Goal: Information Seeking & Learning: Check status

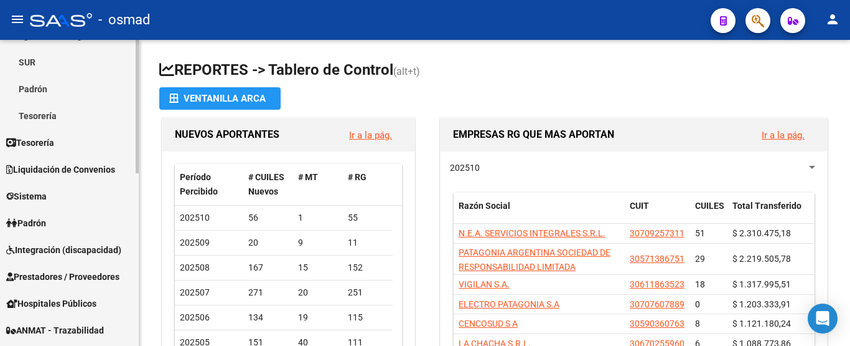
scroll to position [207, 0]
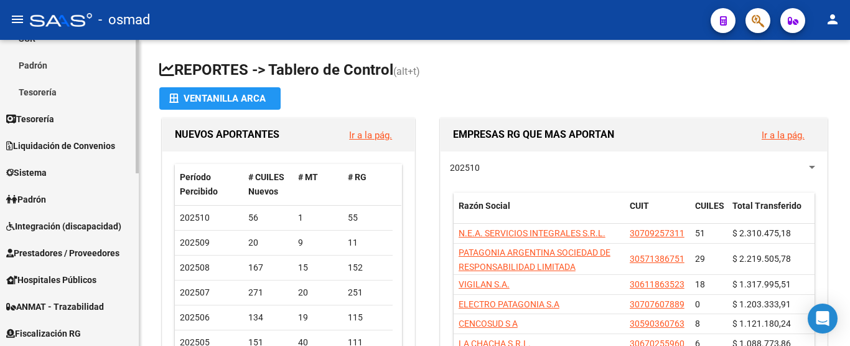
click at [58, 251] on span "Prestadores / Proveedores" at bounding box center [62, 253] width 113 height 14
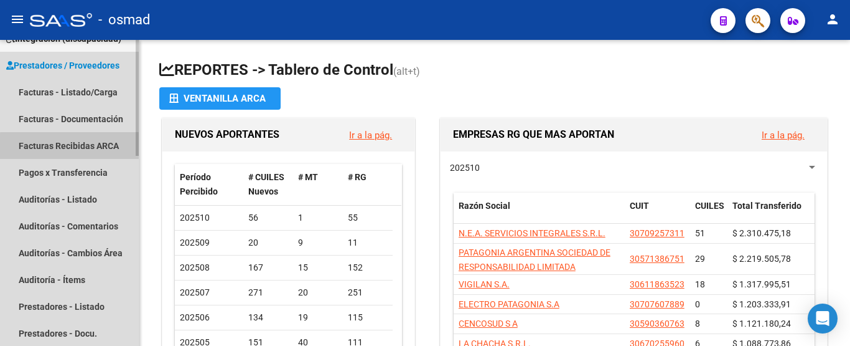
click at [75, 146] on link "Facturas Recibidas ARCA" at bounding box center [69, 145] width 139 height 27
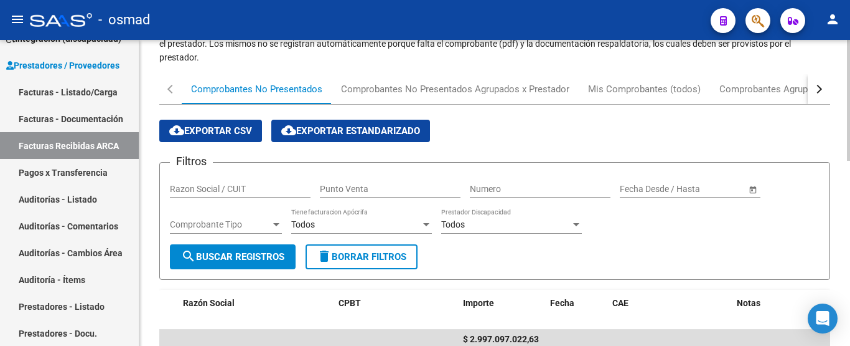
scroll to position [207, 0]
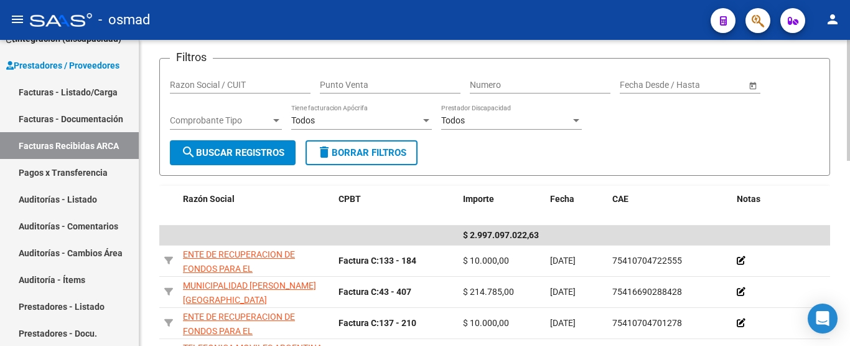
click at [639, 85] on input "text" at bounding box center [642, 85] width 45 height 11
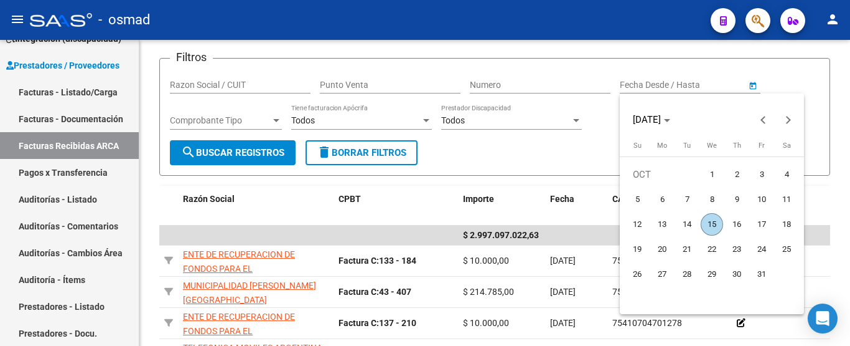
click at [557, 19] on div at bounding box center [425, 173] width 850 height 346
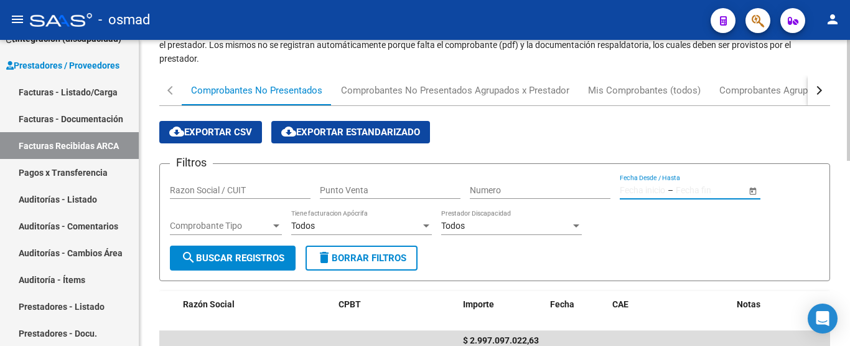
scroll to position [104, 0]
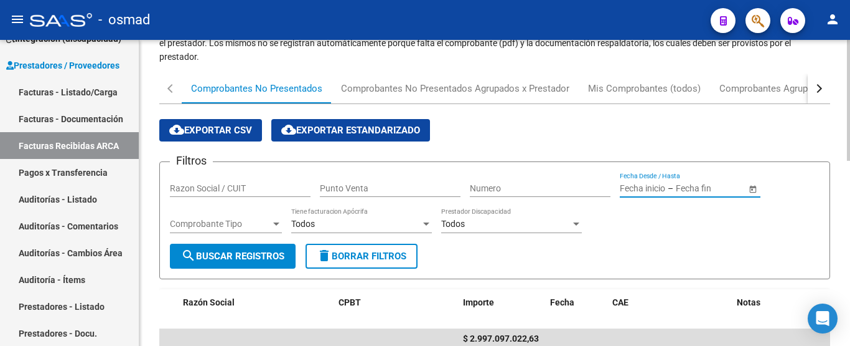
click at [750, 187] on span "Open calendar" at bounding box center [753, 189] width 30 height 30
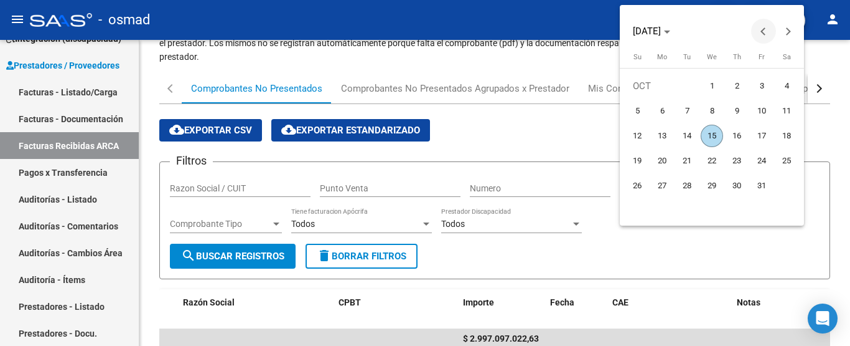
click at [761, 30] on span "Previous month" at bounding box center [763, 31] width 25 height 25
click at [765, 83] on span "1" at bounding box center [762, 86] width 22 height 22
type input "01/08/2025"
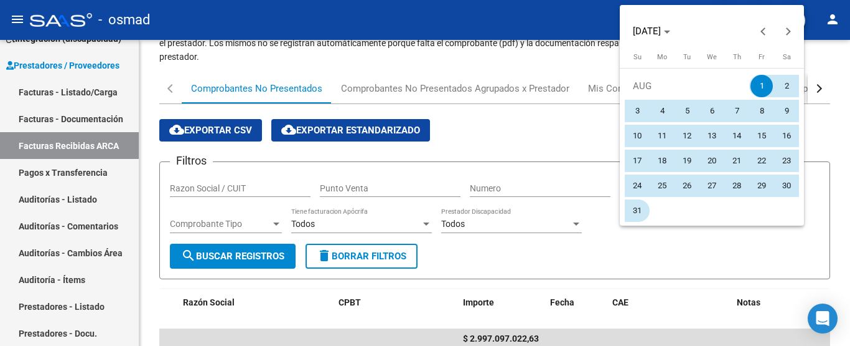
click at [632, 215] on span "31" at bounding box center [637, 210] width 22 height 22
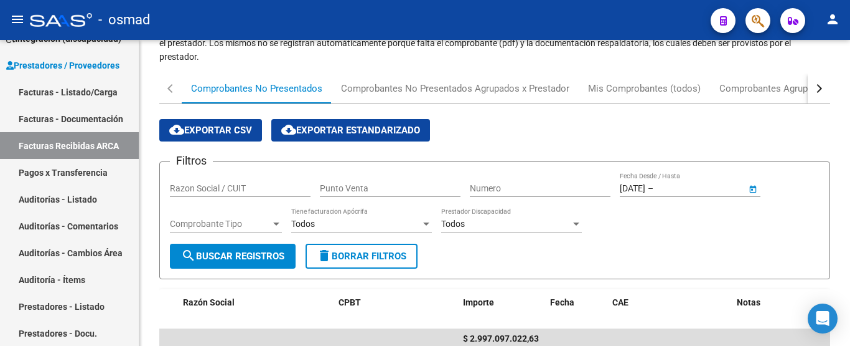
type input "31/08/2025"
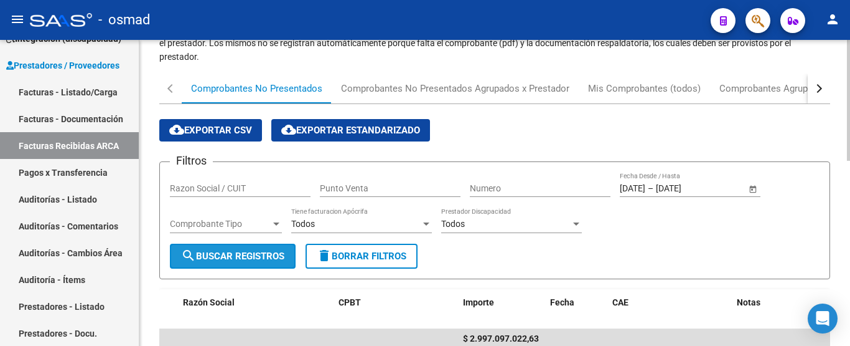
click at [240, 258] on span "search Buscar Registros" at bounding box center [232, 255] width 103 height 11
click at [254, 186] on input "Razon Social / CUIT" at bounding box center [240, 188] width 141 height 11
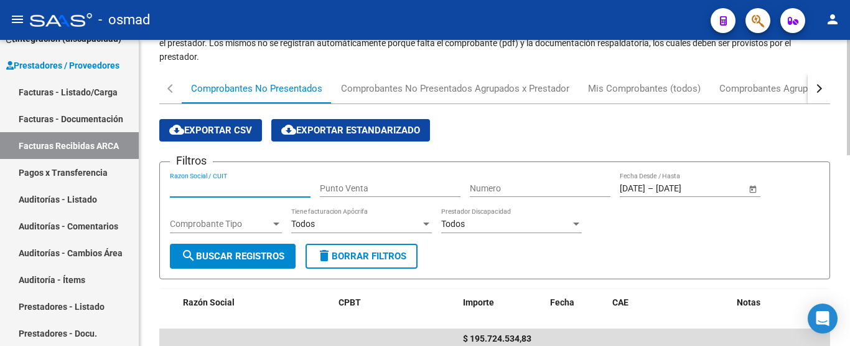
click at [250, 187] on input "Razon Social / CUIT" at bounding box center [240, 188] width 141 height 11
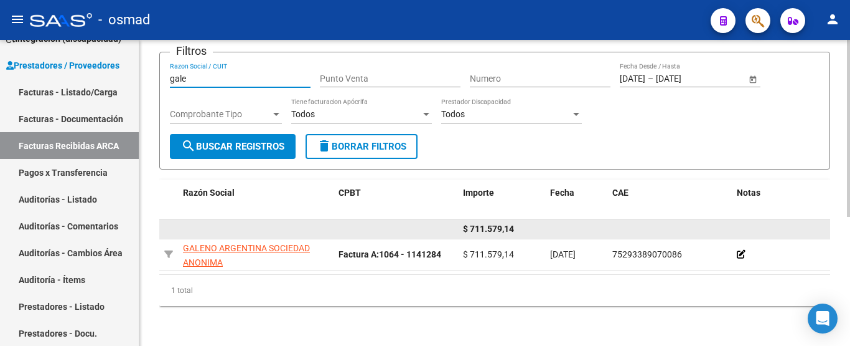
scroll to position [224, 0]
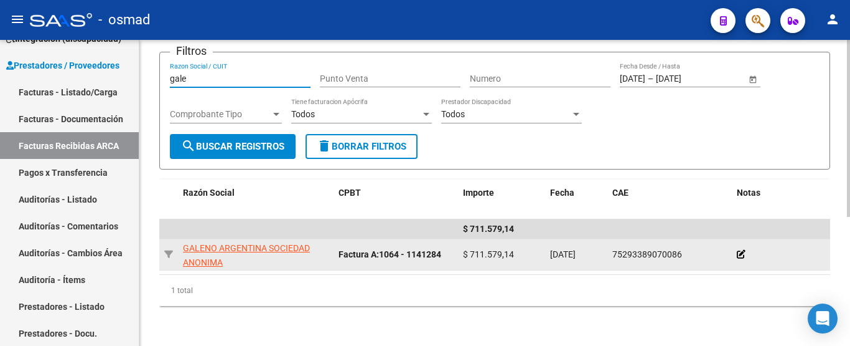
type input "gale"
drag, startPoint x: 466, startPoint y: 244, endPoint x: 506, endPoint y: 240, distance: 40.1
click at [506, 249] on span "$ 711.579,14" at bounding box center [488, 254] width 51 height 10
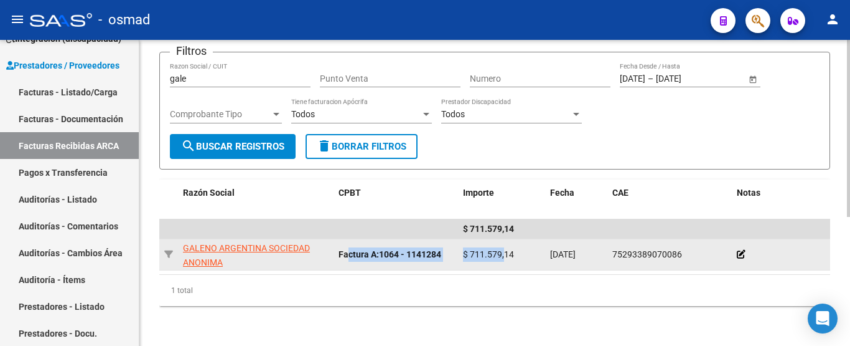
drag, startPoint x: 350, startPoint y: 244, endPoint x: 503, endPoint y: 240, distance: 153.2
click at [503, 240] on div "GALENO ARGENTINA SOCIEDAD ANONIMA 30522428163 Factura A: 1064 - 1141284 $ 711.5…" at bounding box center [507, 254] width 697 height 31
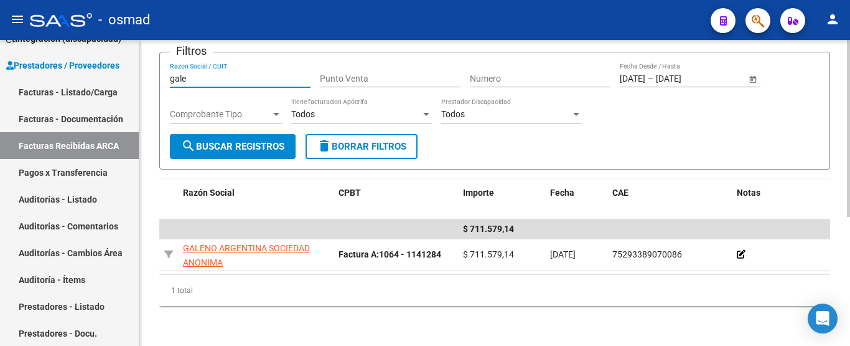
drag, startPoint x: 202, startPoint y: 72, endPoint x: 146, endPoint y: 67, distance: 55.7
click at [146, 67] on div "PRESTADORES -> Facturas Recibidas ARCA Importar Comprobantes Esta pantalla list…" at bounding box center [494, 85] width 711 height 519
type input "hans"
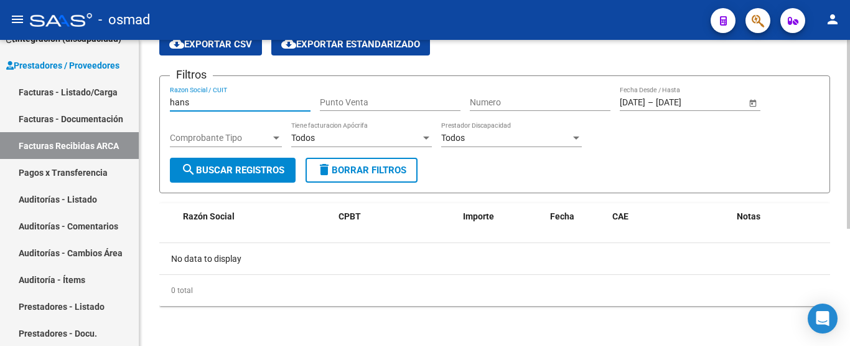
scroll to position [190, 0]
drag, startPoint x: 205, startPoint y: 102, endPoint x: 140, endPoint y: 101, distance: 65.4
click at [140, 101] on div "PRESTADORES -> Facturas Recibidas ARCA Importar Comprobantes Esta pantalla list…" at bounding box center [494, 98] width 711 height 496
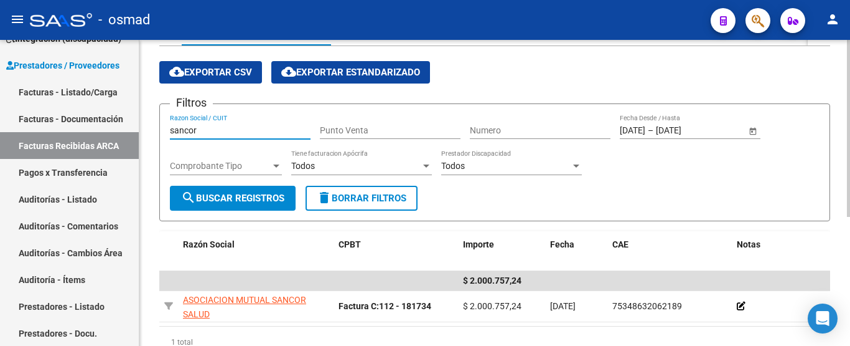
scroll to position [224, 0]
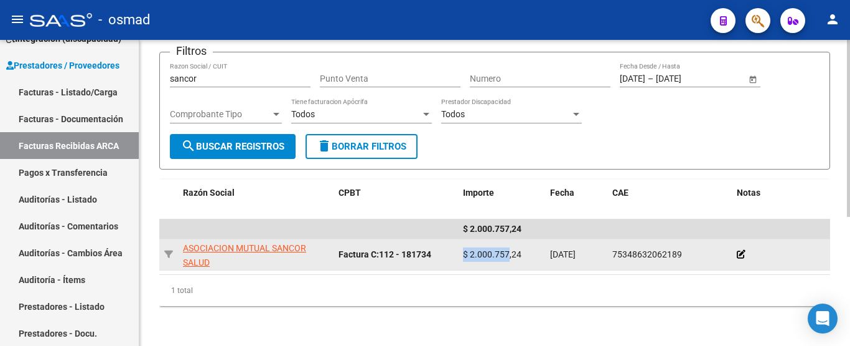
drag, startPoint x: 463, startPoint y: 243, endPoint x: 510, endPoint y: 243, distance: 47.3
click at [510, 243] on datatable-body-cell "$ 2.000.757,24" at bounding box center [501, 254] width 87 height 31
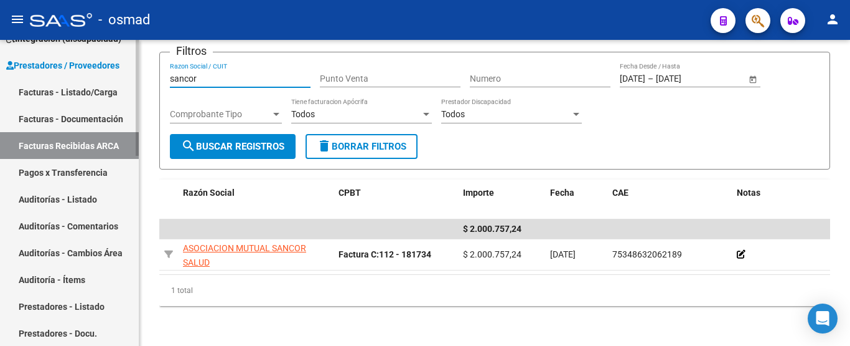
drag, startPoint x: 200, startPoint y: 66, endPoint x: 60, endPoint y: 68, distance: 139.5
click at [60, 68] on mat-sidenav-container "Firma Express Inicio Calendario SSS Instructivos Contacto OS Reportes Tablero d…" at bounding box center [425, 193] width 850 height 306
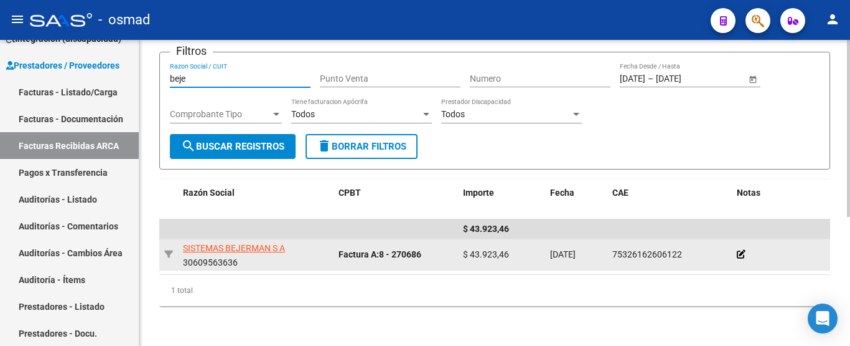
type input "beje"
drag, startPoint x: 462, startPoint y: 244, endPoint x: 496, endPoint y: 244, distance: 34.2
click at [496, 244] on datatable-body-cell "$ 43.923,46" at bounding box center [501, 254] width 87 height 31
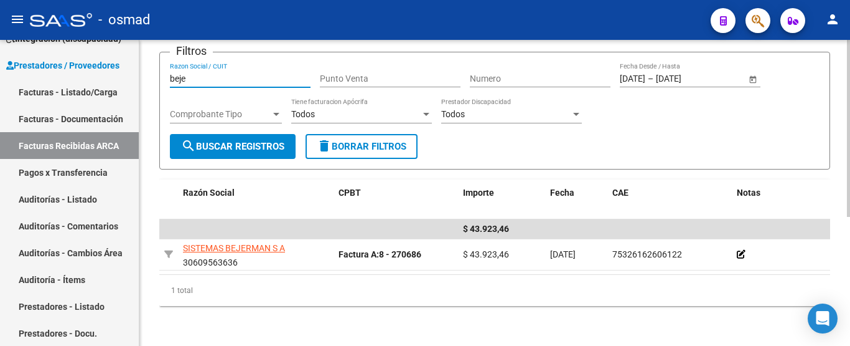
drag, startPoint x: 193, startPoint y: 69, endPoint x: 153, endPoint y: 66, distance: 40.6
click at [153, 66] on div "PRESTADORES -> Facturas Recibidas ARCA Importar Comprobantes Esta pantalla list…" at bounding box center [494, 85] width 711 height 519
type input "saas"
click at [250, 141] on span "search Buscar Registros" at bounding box center [232, 146] width 103 height 11
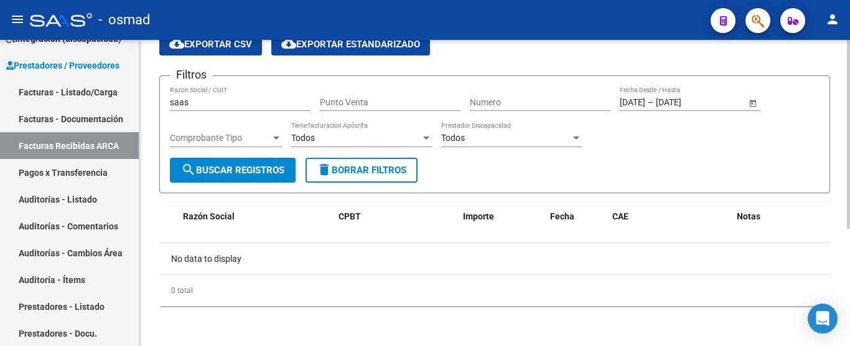
scroll to position [190, 0]
click at [212, 104] on input "saas" at bounding box center [240, 102] width 141 height 11
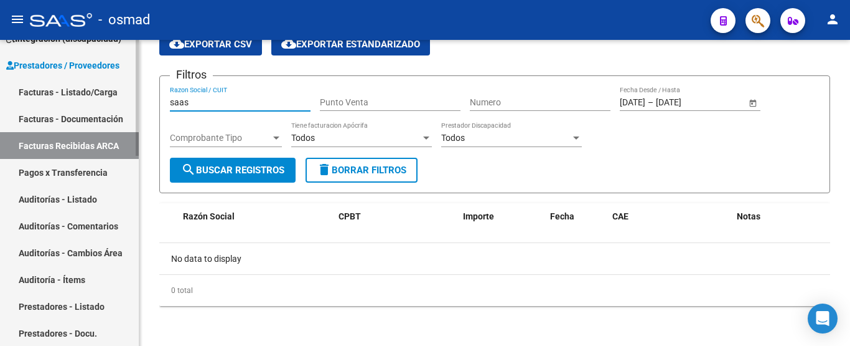
drag, startPoint x: 212, startPoint y: 104, endPoint x: 132, endPoint y: 101, distance: 79.8
click at [132, 101] on mat-sidenav-container "Firma Express Inicio Calendario SSS Instructivos Contacto OS Reportes Tablero d…" at bounding box center [425, 193] width 850 height 306
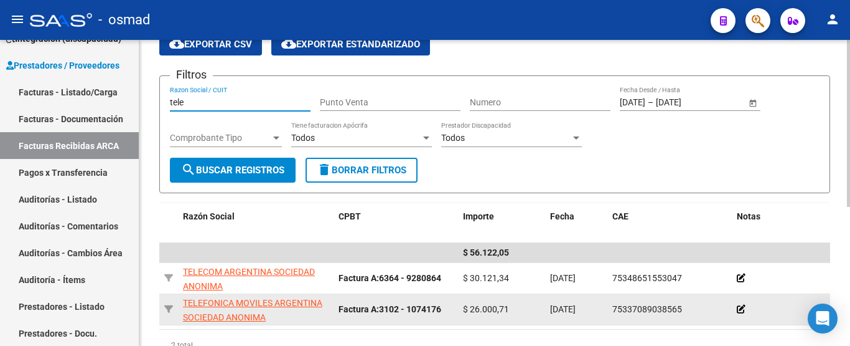
type input "tele"
drag, startPoint x: 458, startPoint y: 308, endPoint x: 502, endPoint y: 303, distance: 44.4
click at [502, 303] on datatable-body-cell "$ 26.000,71" at bounding box center [501, 309] width 87 height 31
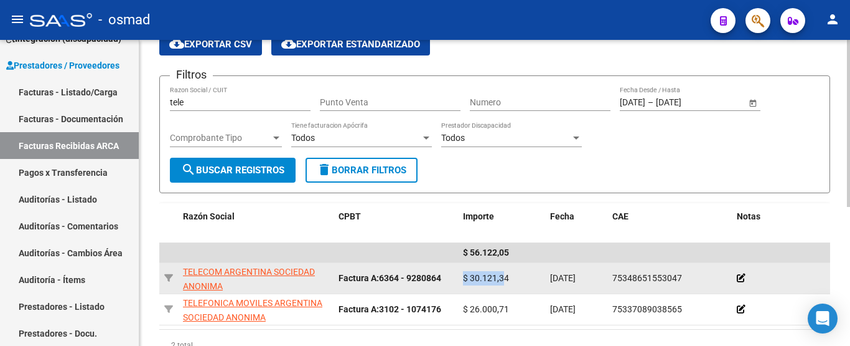
drag, startPoint x: 464, startPoint y: 278, endPoint x: 506, endPoint y: 276, distance: 41.1
click at [506, 276] on span "$ 30.121,34" at bounding box center [486, 278] width 46 height 10
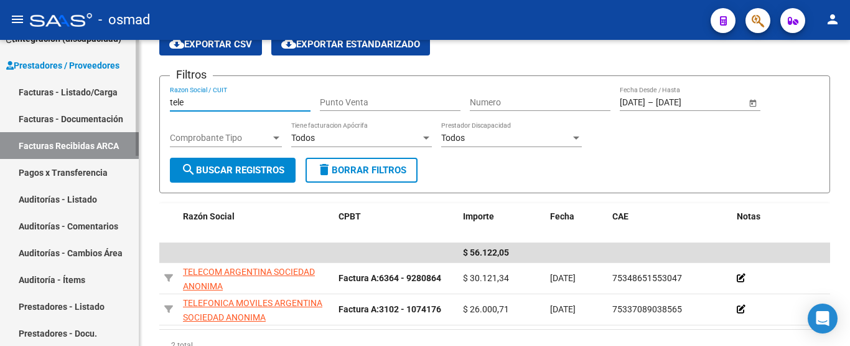
drag, startPoint x: 197, startPoint y: 100, endPoint x: 92, endPoint y: 93, distance: 105.4
click at [92, 93] on mat-sidenav-container "Firma Express Inicio Calendario SSS Instructivos Contacto OS Reportes Tablero d…" at bounding box center [425, 193] width 850 height 306
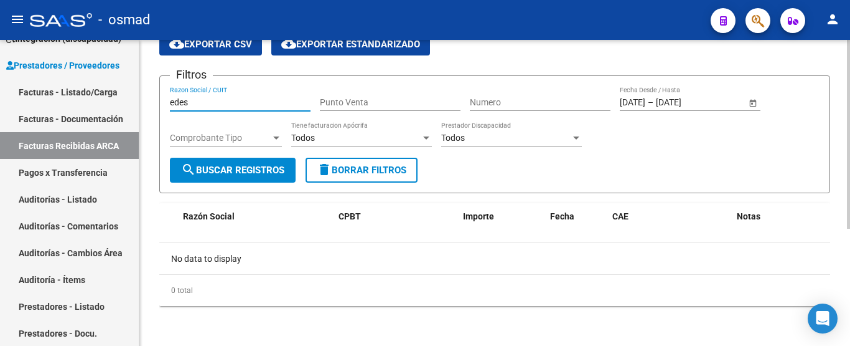
drag, startPoint x: 199, startPoint y: 104, endPoint x: 141, endPoint y: 96, distance: 59.0
click at [141, 96] on div "PRESTADORES -> Facturas Recibidas ARCA Importar Comprobantes Esta pantalla list…" at bounding box center [494, 98] width 711 height 496
type input "i"
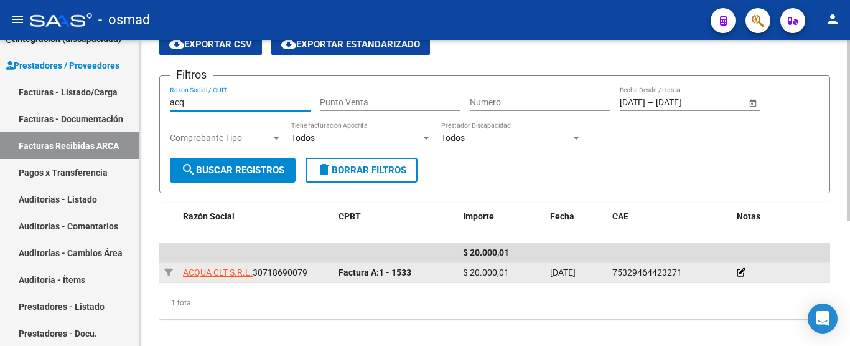
type input "acq"
drag, startPoint x: 463, startPoint y: 273, endPoint x: 515, endPoint y: 271, distance: 52.3
click at [515, 271] on datatable-body-cell "$ 20.000,01" at bounding box center [501, 272] width 87 height 19
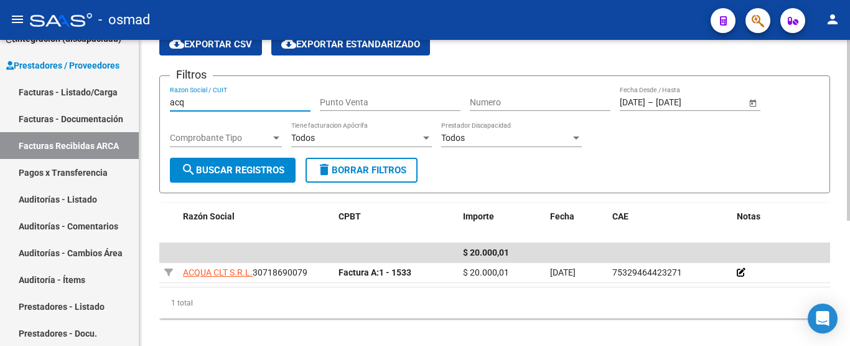
drag, startPoint x: 191, startPoint y: 100, endPoint x: 159, endPoint y: 100, distance: 32.4
click at [161, 100] on form "Filtros acq Razon Social / CUIT Punto Venta Numero 01/08/2025 01/08/2025 – 31/0…" at bounding box center [494, 134] width 671 height 118
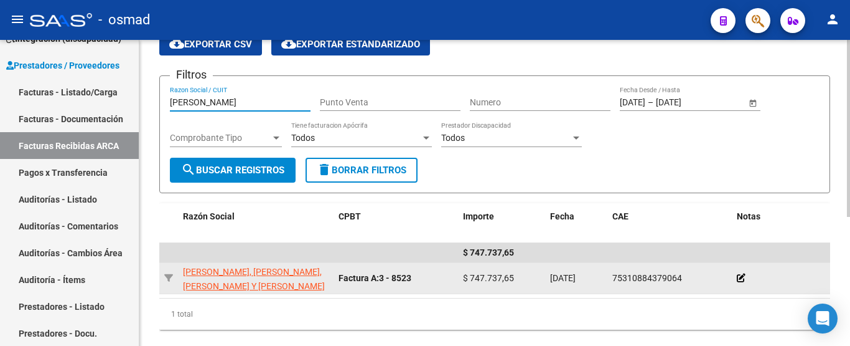
type input "zeig"
drag, startPoint x: 466, startPoint y: 276, endPoint x: 501, endPoint y: 275, distance: 35.5
click at [501, 275] on span "$ 747.737,65" at bounding box center [488, 278] width 51 height 10
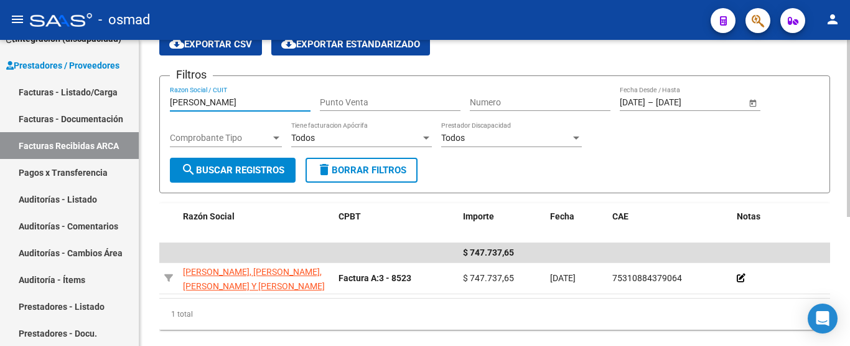
drag, startPoint x: 191, startPoint y: 104, endPoint x: 154, endPoint y: 103, distance: 36.7
click at [154, 103] on div "PRESTADORES -> Facturas Recibidas ARCA Importar Comprobantes Esta pantalla list…" at bounding box center [494, 109] width 711 height 519
click at [233, 106] on input "Razon Social / CUIT" at bounding box center [240, 102] width 141 height 11
type input "gal"
click at [751, 105] on span "Open calendar" at bounding box center [753, 103] width 30 height 30
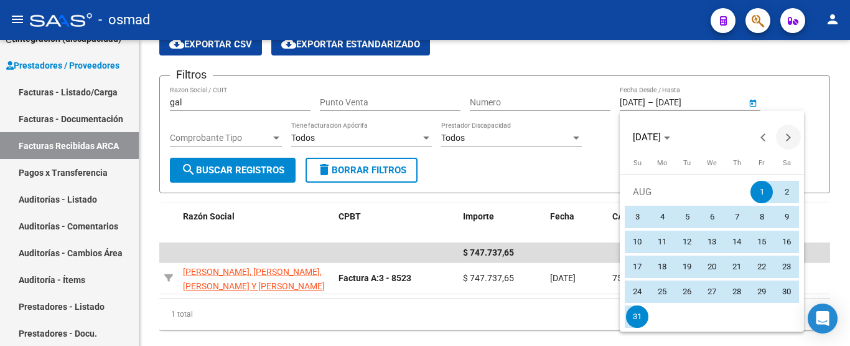
click at [799, 136] on span "Next month" at bounding box center [788, 137] width 25 height 25
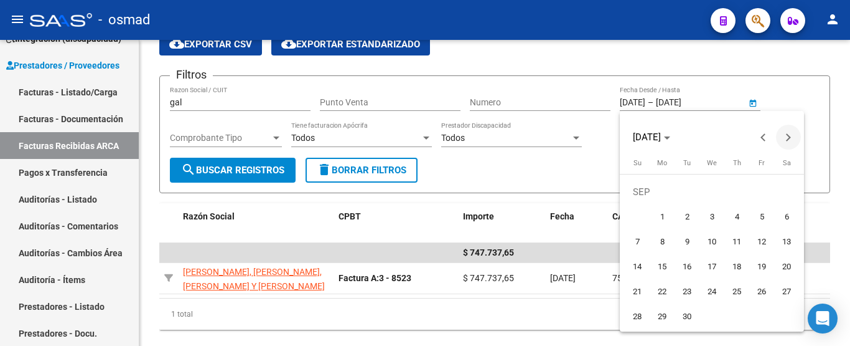
click at [793, 137] on span "Next month" at bounding box center [788, 137] width 25 height 25
click at [758, 135] on span "Previous month" at bounding box center [763, 137] width 25 height 25
click at [661, 216] on span "1" at bounding box center [662, 216] width 22 height 22
type input "01/09/2025"
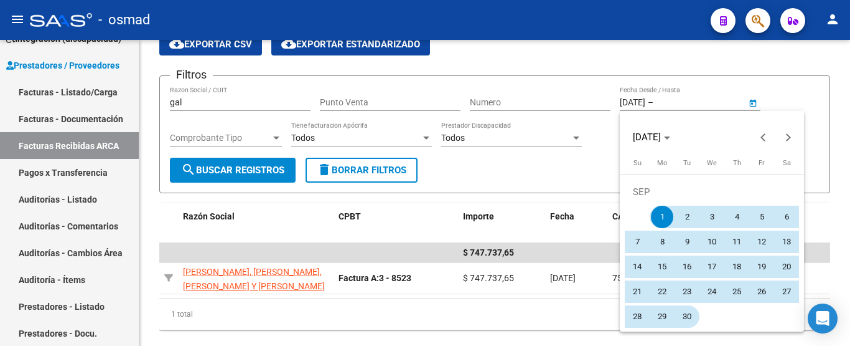
click at [682, 320] on span "30" at bounding box center [687, 316] width 22 height 22
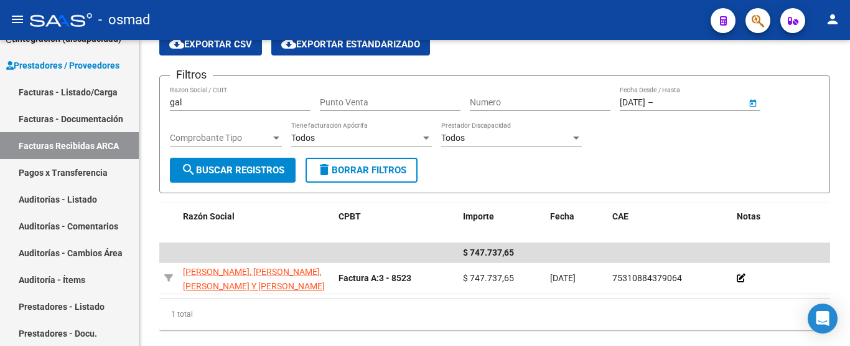
type input "30/09/2025"
click at [233, 169] on span "search Buscar Registros" at bounding box center [232, 169] width 103 height 11
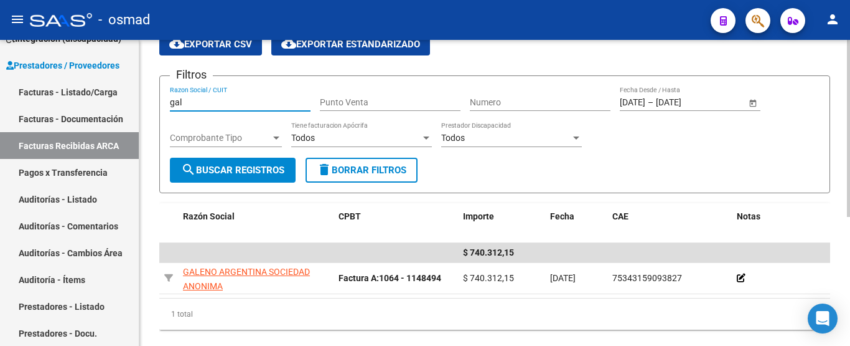
drag, startPoint x: 210, startPoint y: 101, endPoint x: 154, endPoint y: 101, distance: 56.7
click at [154, 101] on div "PRESTADORES -> Facturas Recibidas ARCA Importar Comprobantes Esta pantalla list…" at bounding box center [494, 109] width 711 height 519
click at [200, 102] on input "Razon Social / CUIT" at bounding box center [240, 102] width 141 height 11
type input "b"
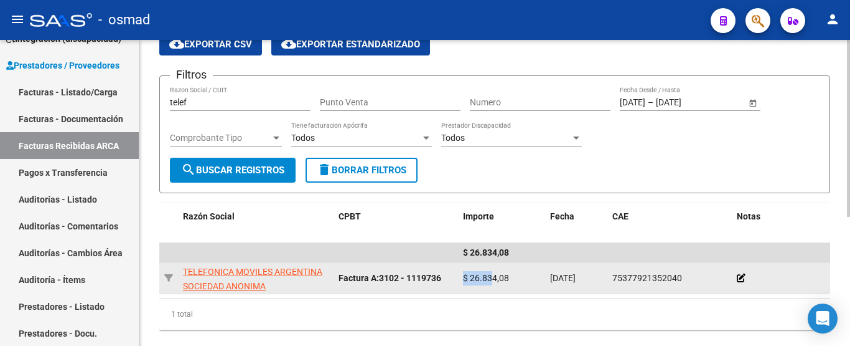
drag, startPoint x: 465, startPoint y: 275, endPoint x: 491, endPoint y: 279, distance: 26.5
click at [491, 279] on span "$ 26.834,08" at bounding box center [486, 278] width 46 height 10
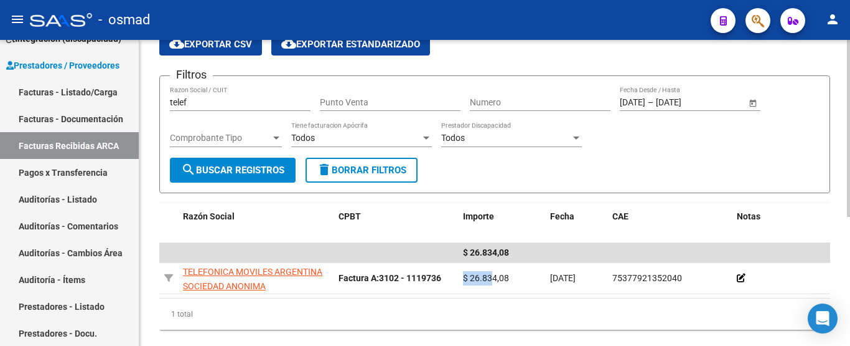
click at [197, 102] on input "telef" at bounding box center [240, 102] width 141 height 11
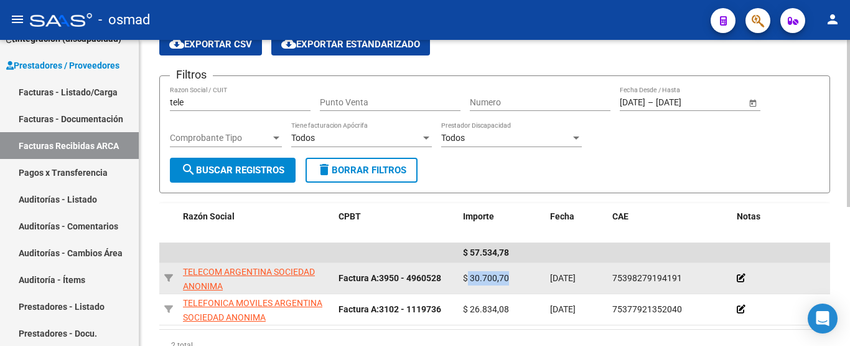
drag, startPoint x: 468, startPoint y: 281, endPoint x: 512, endPoint y: 279, distance: 44.2
click at [512, 279] on div "$ 30.700,70" at bounding box center [501, 278] width 77 height 14
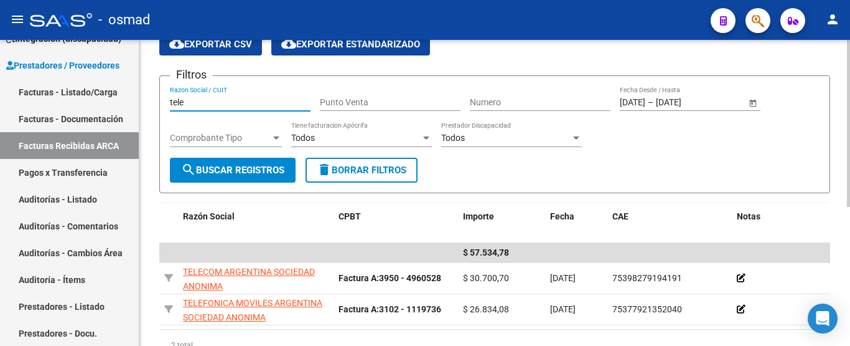
click at [197, 106] on input "tele" at bounding box center [240, 102] width 141 height 11
type input "t"
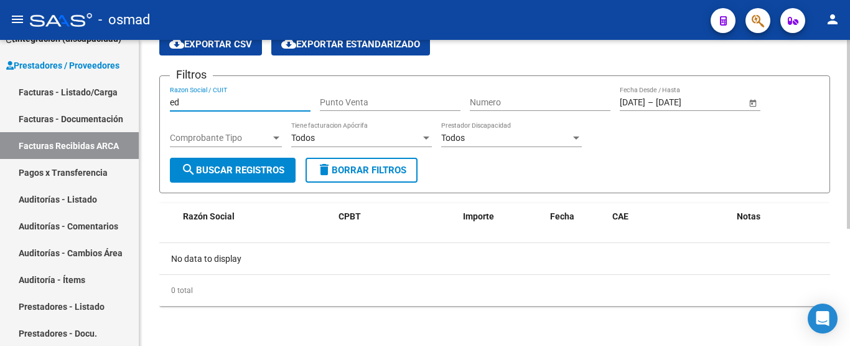
type input "e"
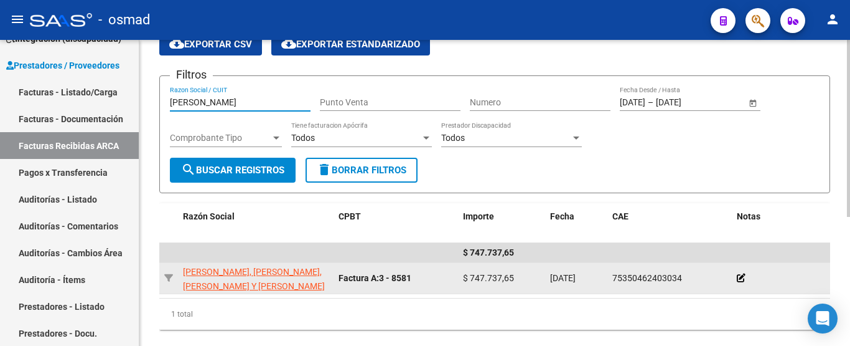
type input "zeig"
drag, startPoint x: 461, startPoint y: 273, endPoint x: 502, endPoint y: 275, distance: 41.8
click at [502, 275] on datatable-body-cell "$ 747.737,65" at bounding box center [501, 278] width 87 height 31
click at [502, 275] on span "$ 747.737,65" at bounding box center [488, 278] width 51 height 10
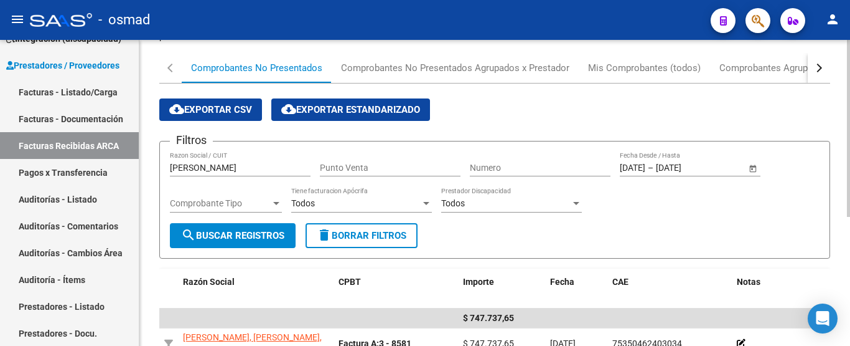
scroll to position [86, 0]
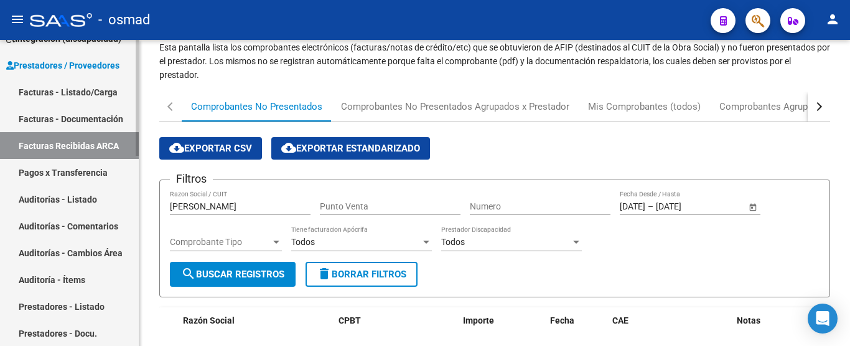
drag, startPoint x: 209, startPoint y: 199, endPoint x: 116, endPoint y: 198, distance: 92.8
click at [116, 198] on mat-sidenav-container "Firma Express Inicio Calendario SSS Instructivos Contacto OS Reportes Tablero d…" at bounding box center [425, 193] width 850 height 306
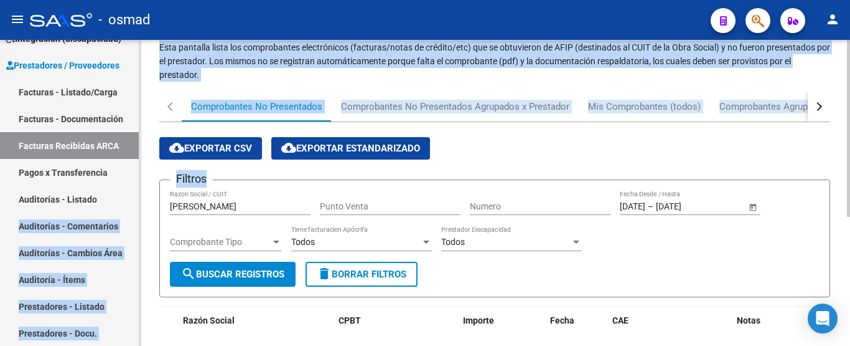
click at [753, 206] on span "Open calendar" at bounding box center [753, 207] width 30 height 30
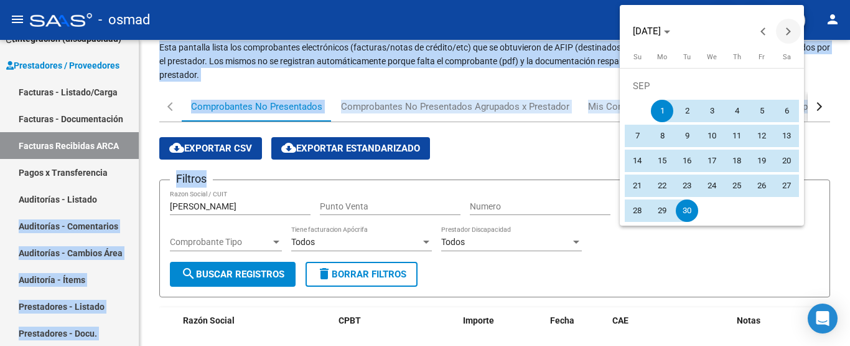
click at [781, 35] on span "Next month" at bounding box center [788, 31] width 25 height 25
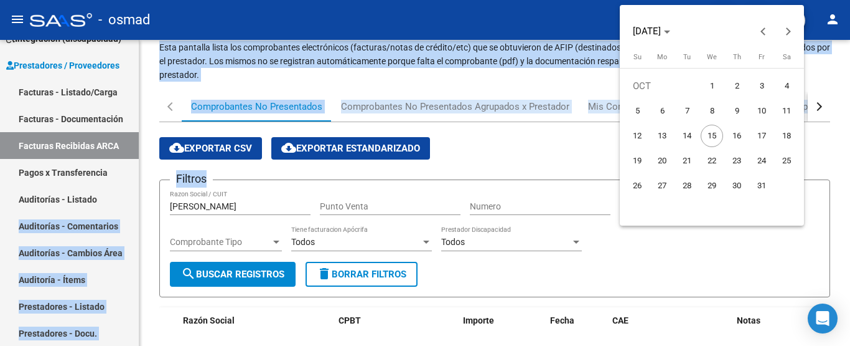
click at [707, 86] on span "1" at bounding box center [712, 86] width 22 height 22
type input "01/10/2025"
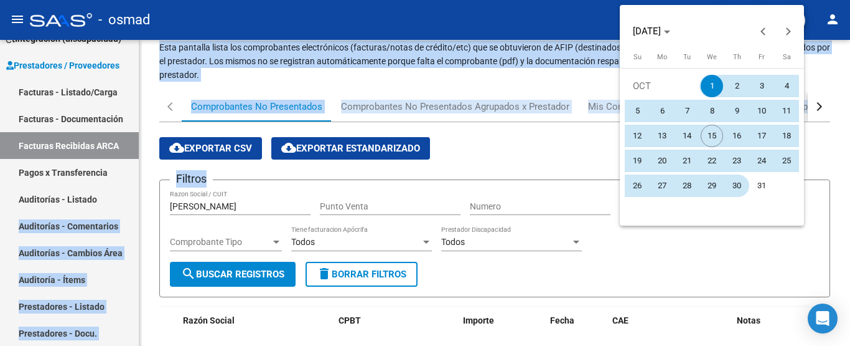
click at [743, 182] on span "30" at bounding box center [737, 185] width 22 height 22
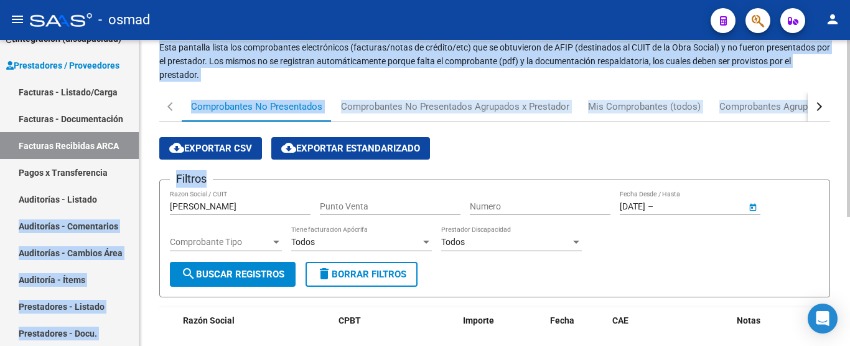
type input "30/10/2025"
click at [270, 263] on button "search Buscar Registros" at bounding box center [233, 273] width 126 height 25
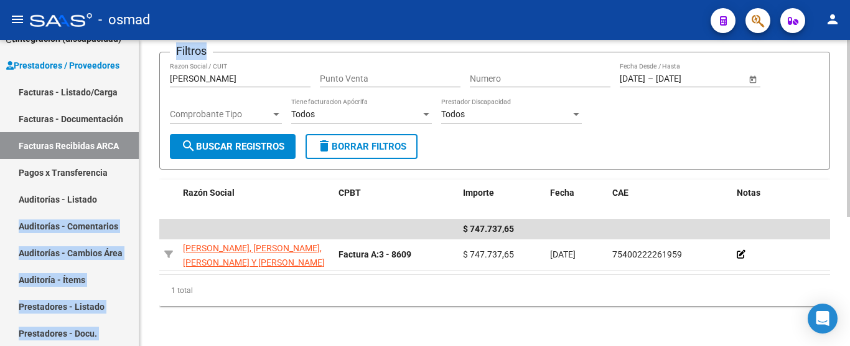
scroll to position [224, 0]
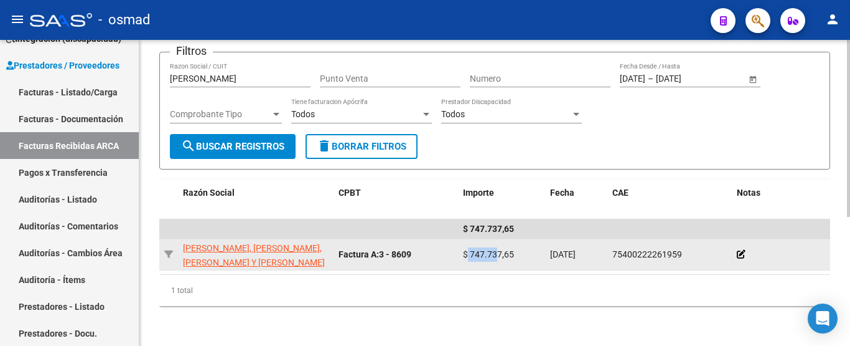
drag, startPoint x: 466, startPoint y: 243, endPoint x: 498, endPoint y: 243, distance: 32.4
click at [498, 249] on span "$ 747.737,65" at bounding box center [488, 254] width 51 height 10
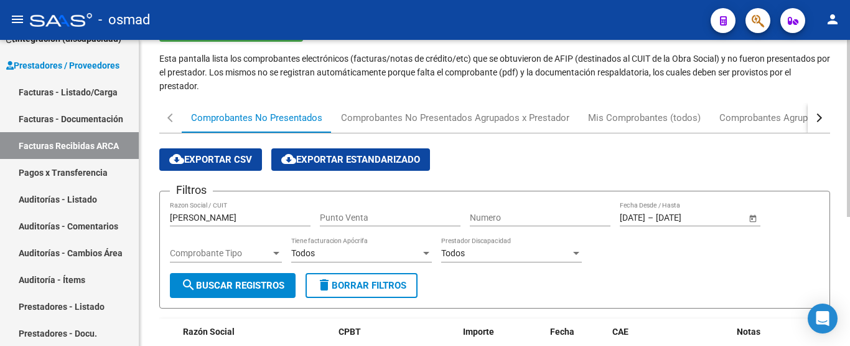
scroll to position [68, 0]
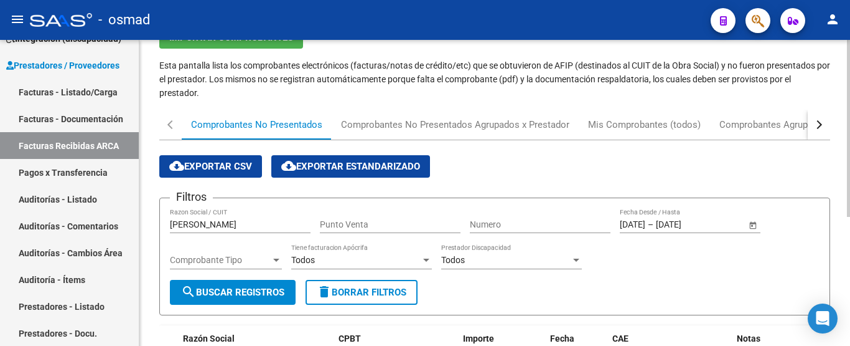
drag, startPoint x: 198, startPoint y: 230, endPoint x: 160, endPoint y: 230, distance: 38.0
click at [160, 230] on form "Filtros zeig Razon Social / CUIT Punto Venta Numero 01/10/2025 01/10/2025 – 30/…" at bounding box center [494, 256] width 671 height 118
click at [211, 224] on input "zeig" at bounding box center [240, 224] width 141 height 11
type input "h"
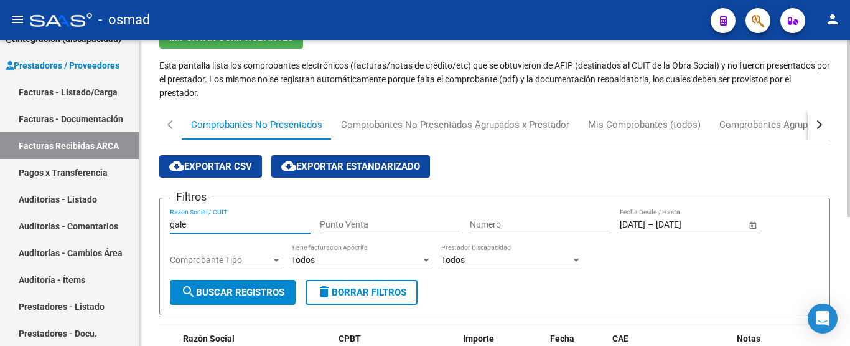
scroll to position [224, 0]
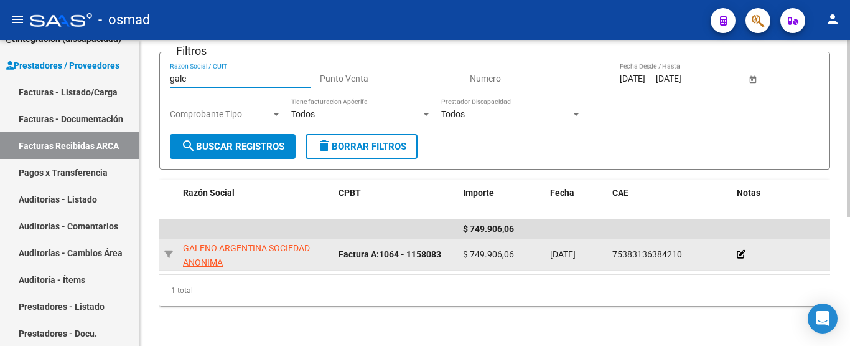
type input "gale"
drag, startPoint x: 470, startPoint y: 242, endPoint x: 517, endPoint y: 243, distance: 47.3
click at [517, 247] on div "$ 749.906,06" at bounding box center [501, 254] width 77 height 14
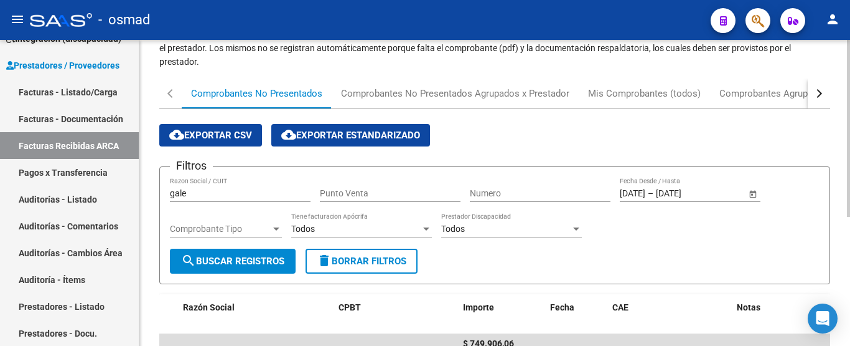
scroll to position [68, 0]
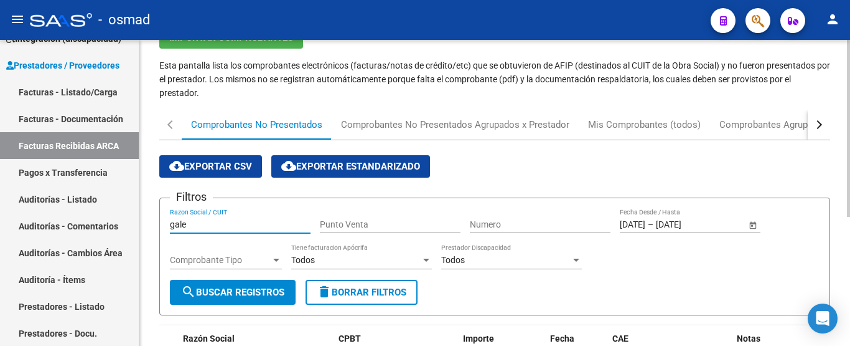
drag, startPoint x: 192, startPoint y: 221, endPoint x: 153, endPoint y: 222, distance: 39.2
click at [153, 222] on div "PRESTADORES -> Facturas Recibidas ARCA Importar Comprobantes Esta pantalla list…" at bounding box center [494, 231] width 711 height 519
click at [230, 225] on input "Razon Social / CUIT" at bounding box center [240, 224] width 141 height 11
click at [219, 228] on input "Razon Social / CUIT" at bounding box center [240, 224] width 141 height 11
click at [205, 228] on input "Razon Social / CUIT" at bounding box center [240, 224] width 141 height 11
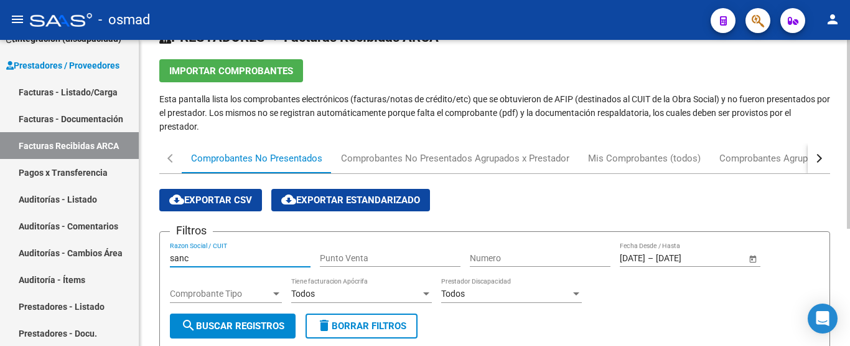
scroll to position [86, 0]
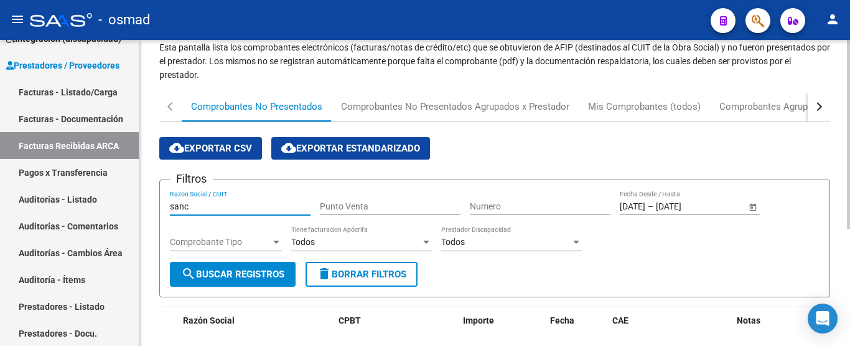
type input "sanc"
click at [751, 209] on span "Open calendar" at bounding box center [753, 207] width 30 height 30
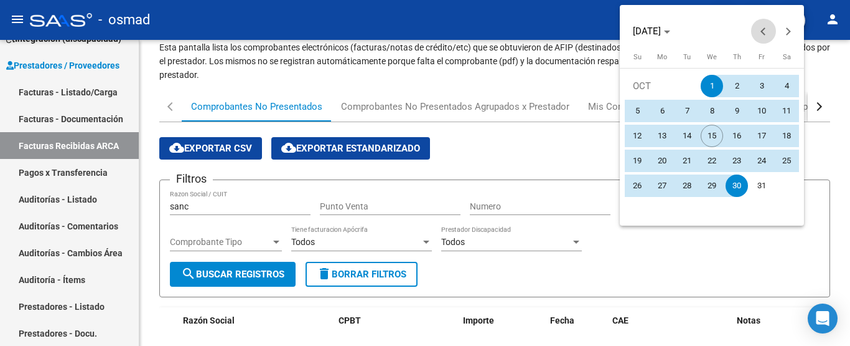
click at [758, 31] on span "Previous month" at bounding box center [763, 31] width 25 height 25
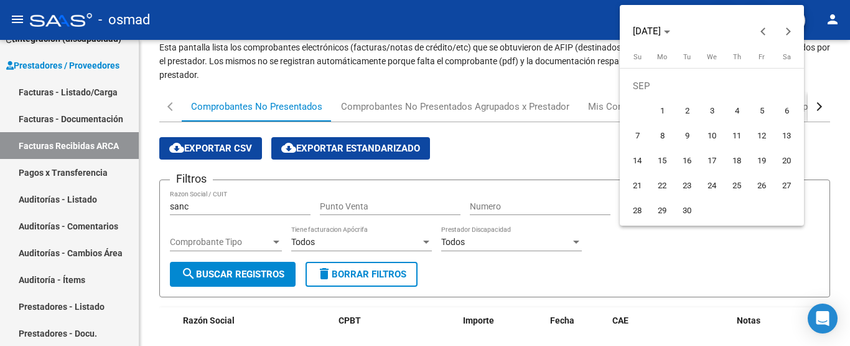
click at [656, 108] on span "1" at bounding box center [662, 111] width 22 height 22
type input "01/09/2025"
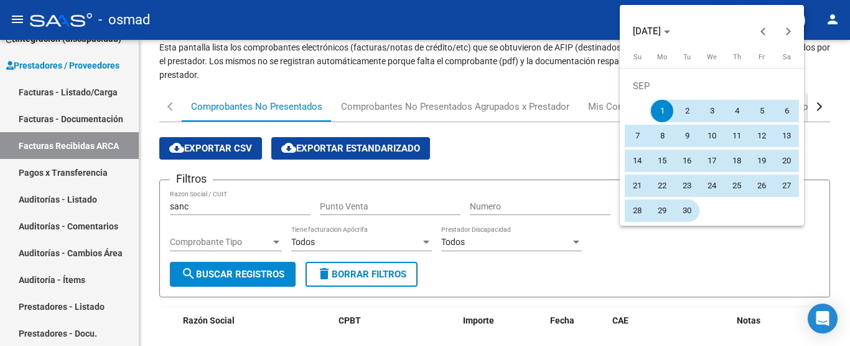
click at [684, 209] on span "30" at bounding box center [687, 210] width 22 height 22
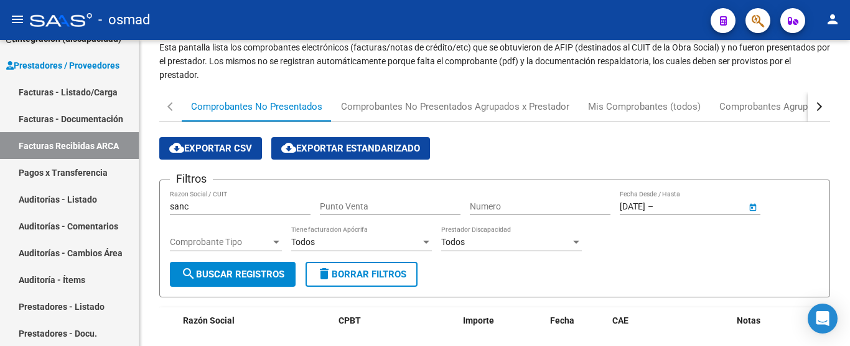
type input "30/09/2025"
click at [214, 282] on button "search Buscar Registros" at bounding box center [233, 273] width 126 height 25
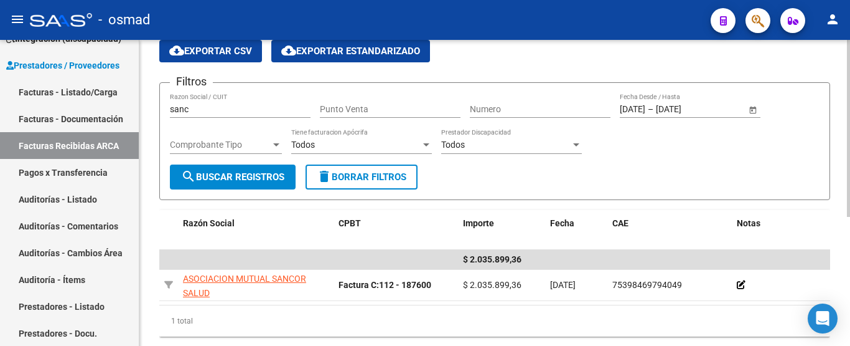
scroll to position [224, 0]
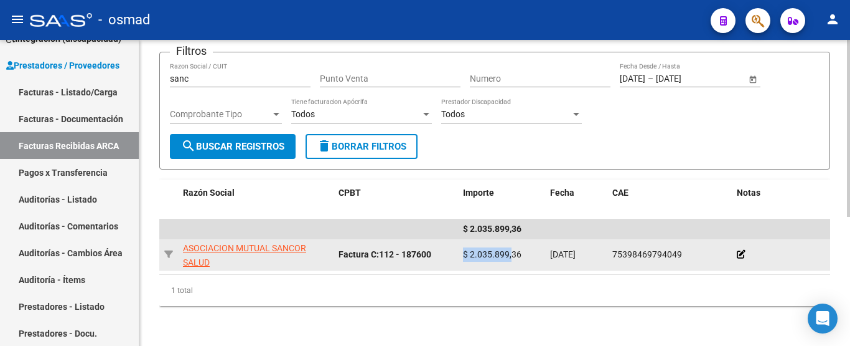
drag, startPoint x: 460, startPoint y: 247, endPoint x: 512, endPoint y: 243, distance: 51.8
click at [512, 243] on datatable-body-cell "$ 2.035.899,36" at bounding box center [501, 254] width 87 height 31
click at [512, 249] on span "$ 2.035.899,36" at bounding box center [492, 254] width 59 height 10
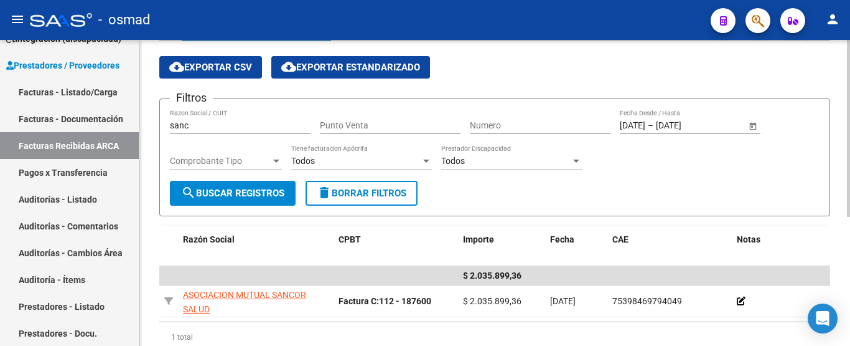
scroll to position [120, 0]
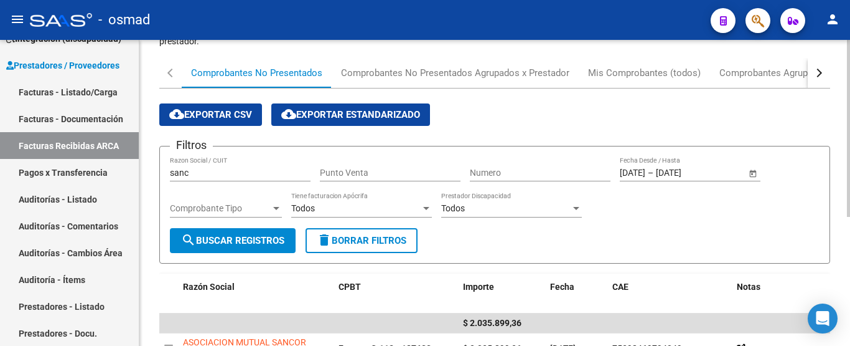
click at [584, 226] on div "Filtros sanc Razon Social / CUIT Punto Venta Numero 01/09/2025 01/09/2025 – 30/…" at bounding box center [495, 192] width 650 height 72
drag, startPoint x: 187, startPoint y: 170, endPoint x: 146, endPoint y: 178, distance: 41.9
click at [146, 178] on div "PRESTADORES -> Facturas Recibidas ARCA Importar Comprobantes Esta pantalla list…" at bounding box center [494, 179] width 711 height 519
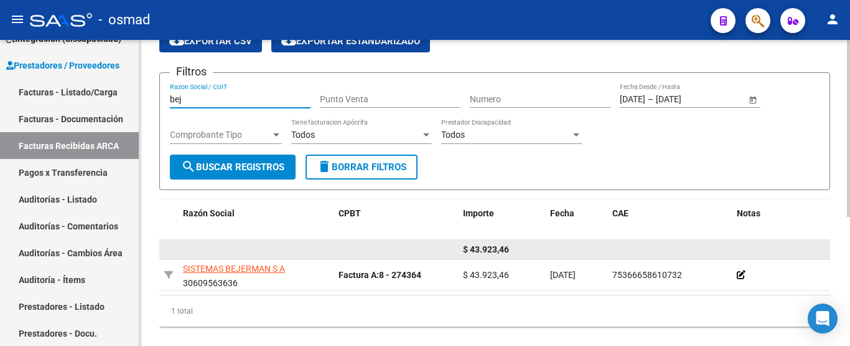
scroll to position [224, 0]
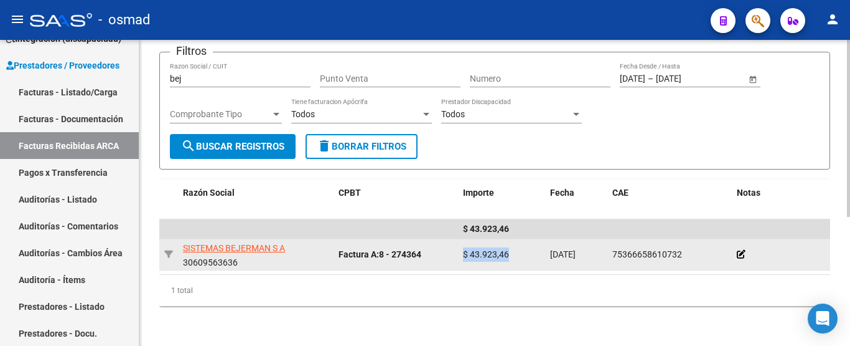
drag, startPoint x: 464, startPoint y: 246, endPoint x: 523, endPoint y: 242, distance: 58.7
click at [523, 247] on div "$ 43.923,46" at bounding box center [501, 254] width 77 height 14
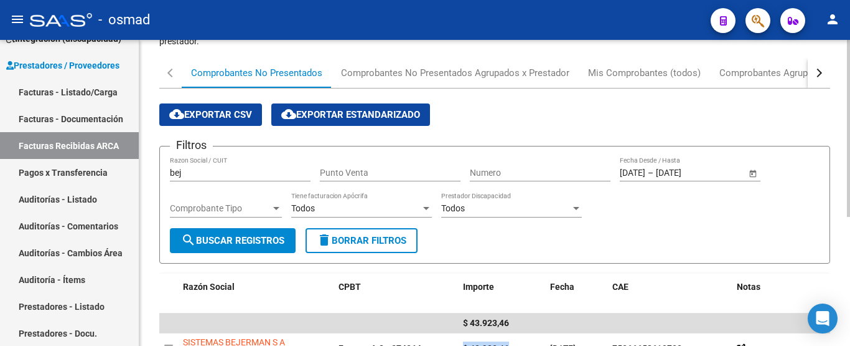
scroll to position [172, 0]
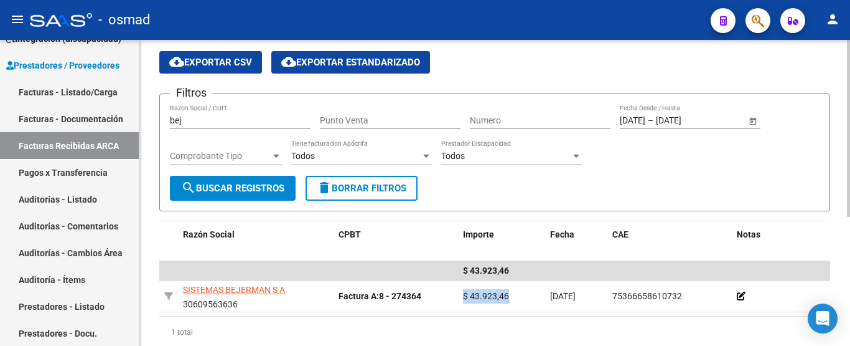
click at [757, 123] on span "Open calendar" at bounding box center [753, 121] width 30 height 30
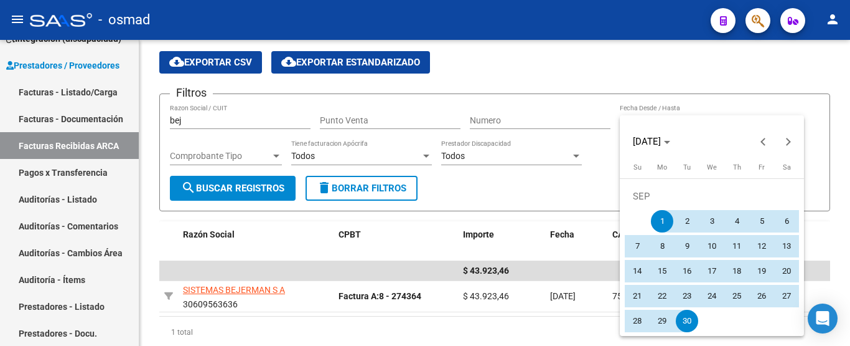
click at [199, 121] on div at bounding box center [425, 173] width 850 height 346
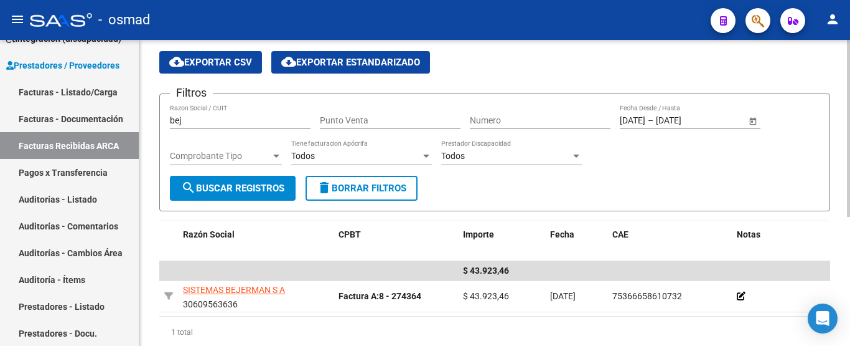
click at [194, 120] on input "bej" at bounding box center [240, 120] width 141 height 11
type input "alb"
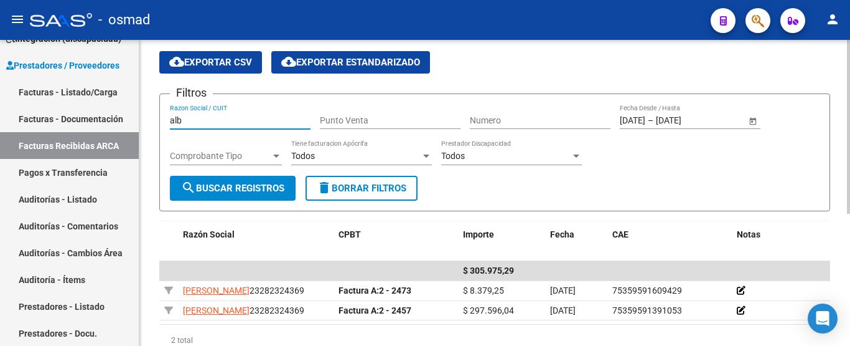
drag, startPoint x: 184, startPoint y: 121, endPoint x: 164, endPoint y: 121, distance: 19.9
click at [164, 121] on form "Filtros alb Razon Social / CUIT Punto Venta Numero 01/09/2025 01/09/2025 – 30/0…" at bounding box center [494, 152] width 671 height 118
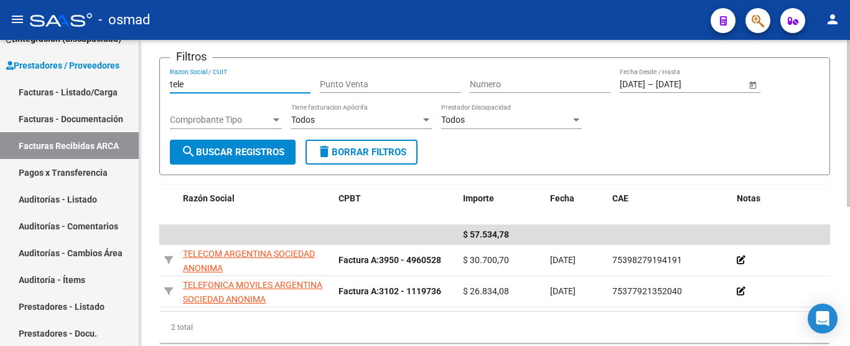
scroll to position [255, 0]
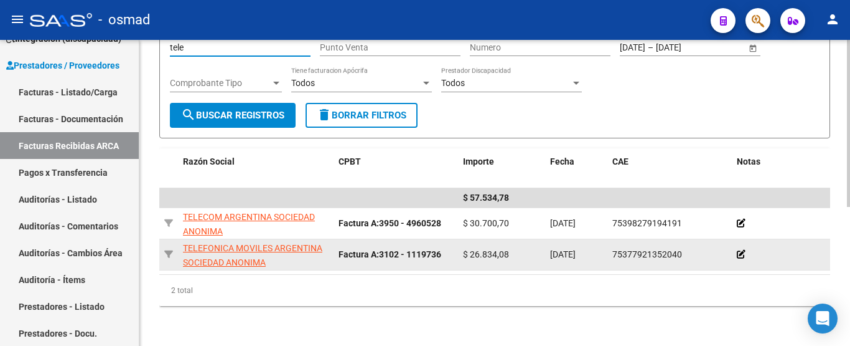
type input "tele"
drag, startPoint x: 465, startPoint y: 243, endPoint x: 504, endPoint y: 244, distance: 38.6
click at [504, 249] on span "$ 26.834,08" at bounding box center [486, 254] width 46 height 10
drag, startPoint x: 463, startPoint y: 242, endPoint x: 492, endPoint y: 244, distance: 29.3
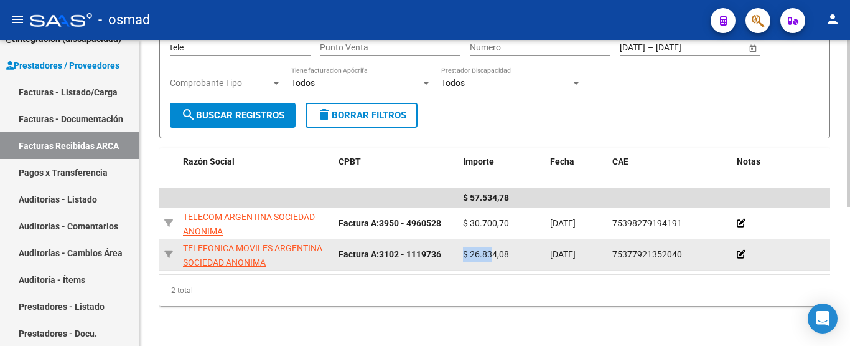
click at [492, 249] on span "$ 26.834,08" at bounding box center [486, 254] width 46 height 10
click at [473, 249] on span "$ 26.834,08" at bounding box center [486, 254] width 46 height 10
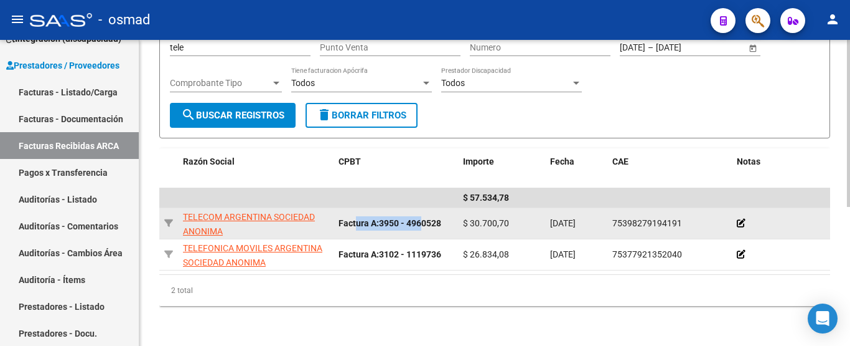
drag, startPoint x: 356, startPoint y: 213, endPoint x: 457, endPoint y: 214, distance: 100.9
click at [446, 216] on div "Factura A: 3950 - 4960528" at bounding box center [396, 223] width 115 height 14
click at [446, 219] on div "Factura A: 3950 - 4960528" at bounding box center [396, 223] width 115 height 14
drag, startPoint x: 467, startPoint y: 212, endPoint x: 496, endPoint y: 212, distance: 28.6
click at [496, 218] on span "$ 30.700,70" at bounding box center [486, 223] width 46 height 10
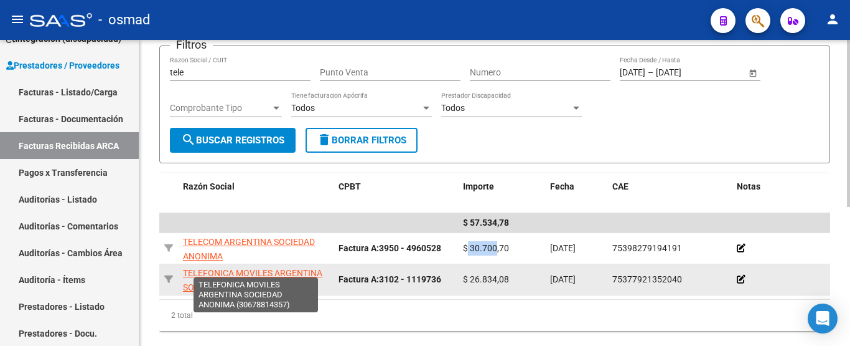
scroll to position [203, 0]
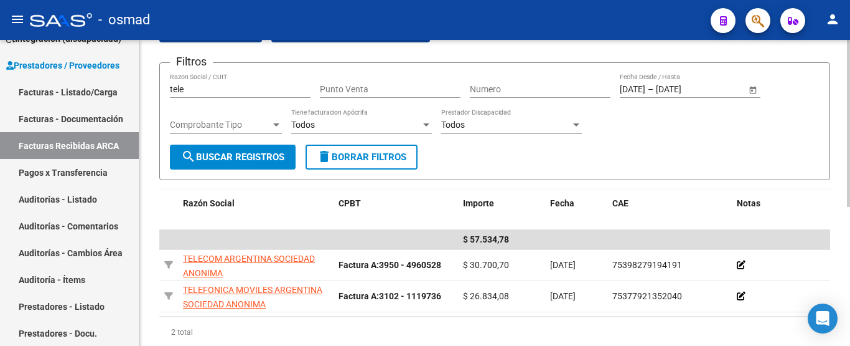
drag, startPoint x: 194, startPoint y: 83, endPoint x: 179, endPoint y: 83, distance: 14.9
click at [179, 83] on div "tele Razon Social / CUIT" at bounding box center [240, 85] width 141 height 25
click at [187, 89] on input "tele" at bounding box center [240, 89] width 141 height 11
type input "ipl"
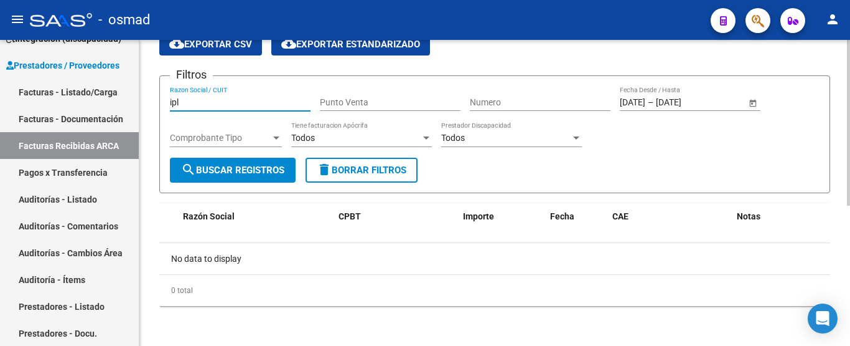
scroll to position [190, 0]
drag, startPoint x: 190, startPoint y: 102, endPoint x: 156, endPoint y: 100, distance: 33.7
click at [156, 100] on div "PRESTADORES -> Facturas Recibidas ARCA Importar Comprobantes Esta pantalla list…" at bounding box center [494, 98] width 711 height 496
click at [752, 104] on span "Open calendar" at bounding box center [753, 103] width 30 height 30
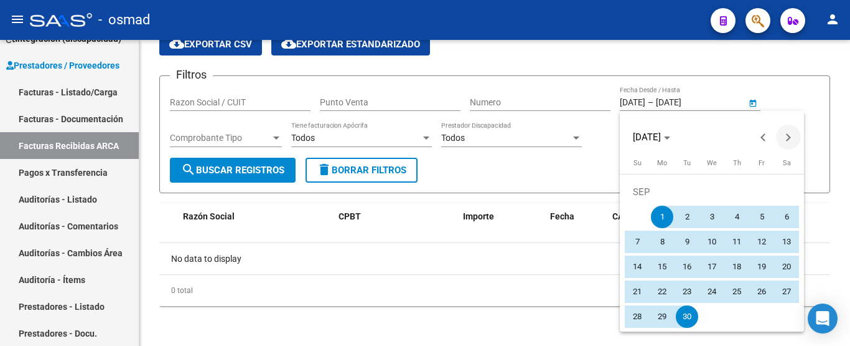
click at [783, 141] on span "Next month" at bounding box center [788, 137] width 25 height 25
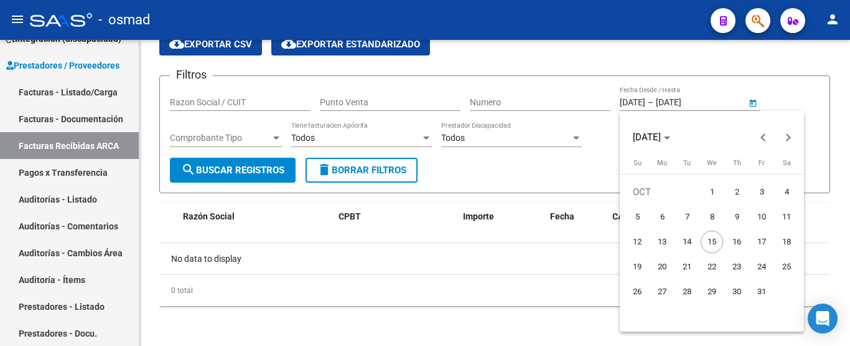
click at [707, 191] on span "1" at bounding box center [712, 192] width 22 height 22
type input "01/10/2025"
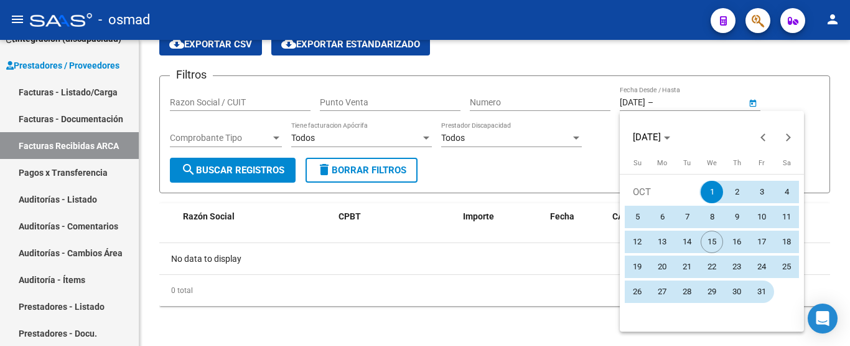
click at [768, 289] on span "31" at bounding box center [762, 291] width 22 height 22
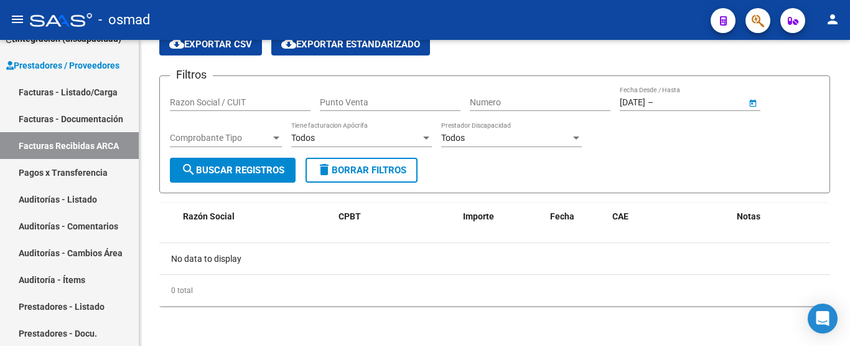
type input "31/10/2025"
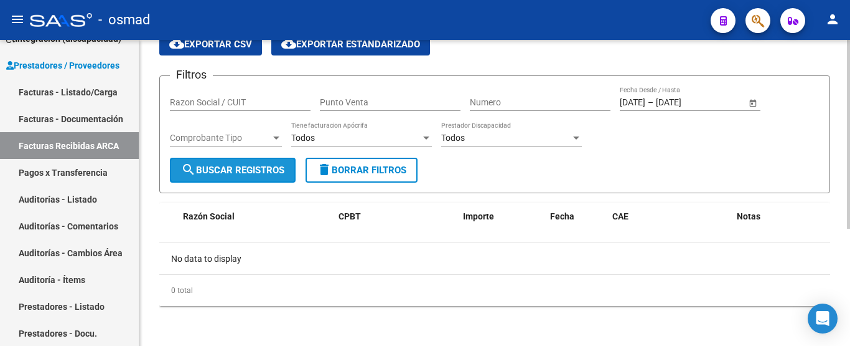
click at [248, 167] on span "search Buscar Registros" at bounding box center [232, 169] width 103 height 11
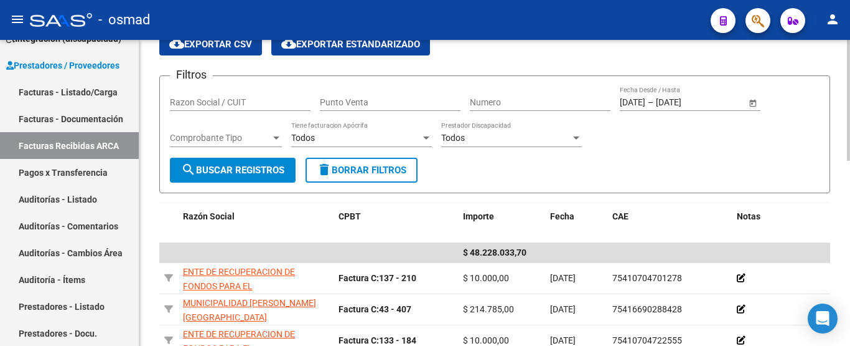
click at [212, 103] on input "Razon Social / CUIT" at bounding box center [240, 102] width 141 height 11
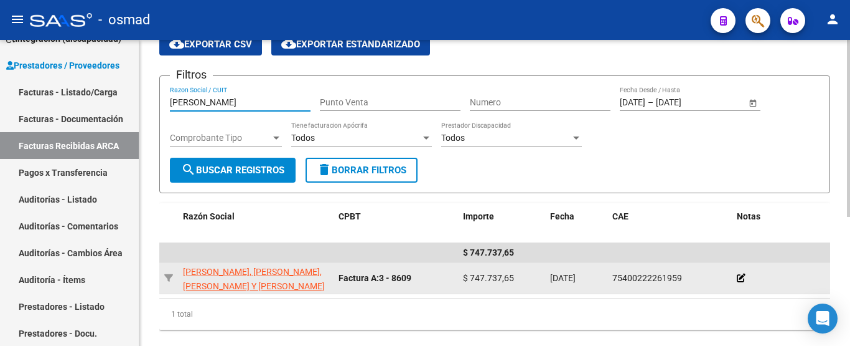
type input "zeig"
drag, startPoint x: 464, startPoint y: 277, endPoint x: 502, endPoint y: 275, distance: 38.0
click at [502, 275] on span "$ 747.737,65" at bounding box center [488, 278] width 51 height 10
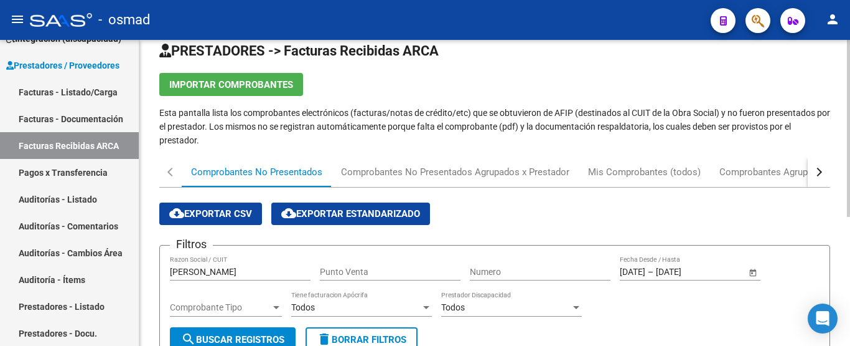
scroll to position [0, 0]
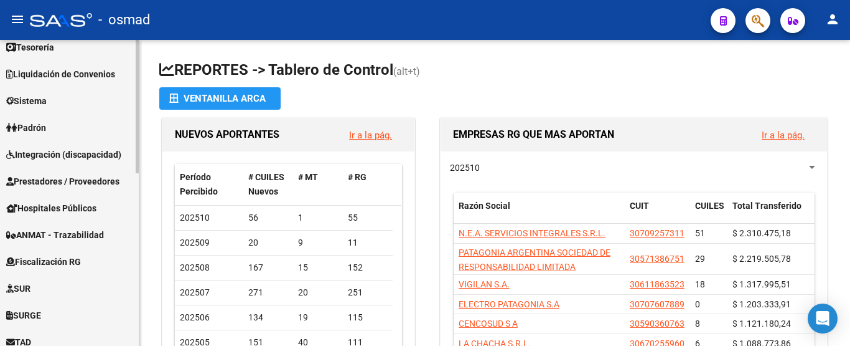
scroll to position [395, 0]
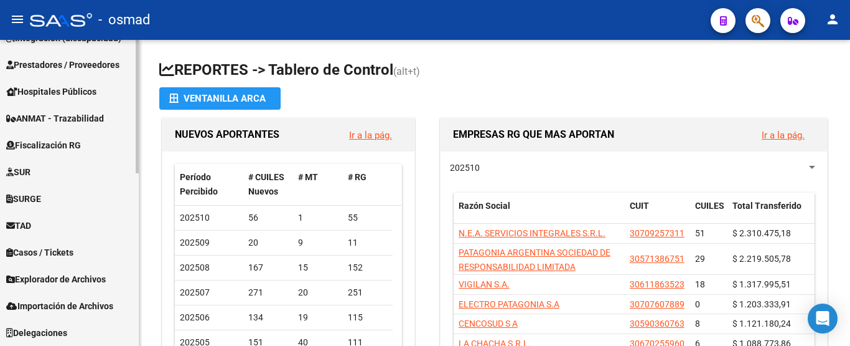
click at [31, 227] on span "TAD" at bounding box center [18, 226] width 25 height 14
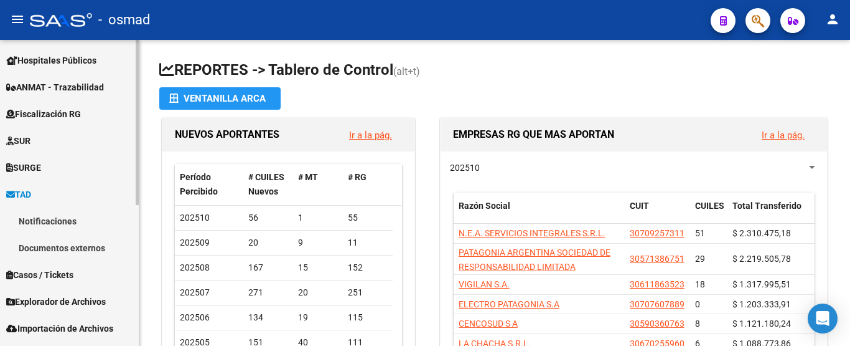
scroll to position [261, 0]
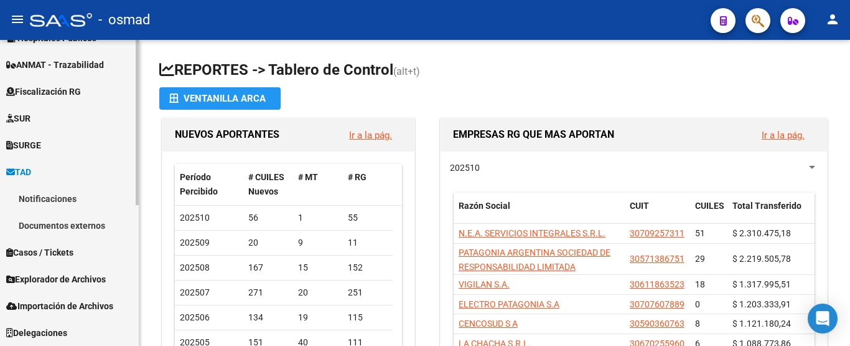
click at [40, 199] on link "Notificaciones" at bounding box center [69, 198] width 139 height 27
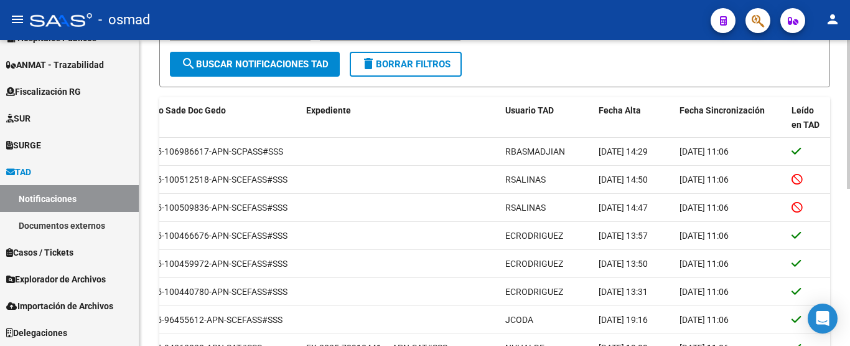
scroll to position [156, 0]
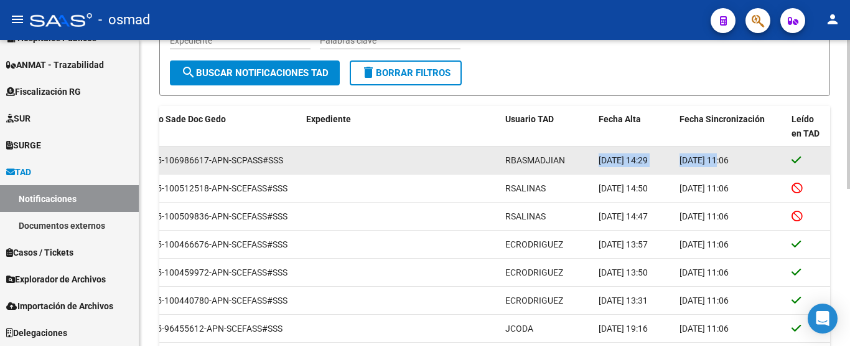
drag, startPoint x: 600, startPoint y: 159, endPoint x: 722, endPoint y: 164, distance: 122.7
click at [722, 164] on div "VER 1 54916663 SCPASS#SSS NOTIFICACION CARTILLA [DATE]-[DATE] IF-2025-106986617…" at bounding box center [245, 160] width 1170 height 28
click at [697, 162] on span "[DATE] 11:06" at bounding box center [704, 160] width 49 height 10
drag, startPoint x: 682, startPoint y: 159, endPoint x: 732, endPoint y: 158, distance: 49.8
click at [729, 158] on span "[DATE] 11:06" at bounding box center [704, 160] width 49 height 10
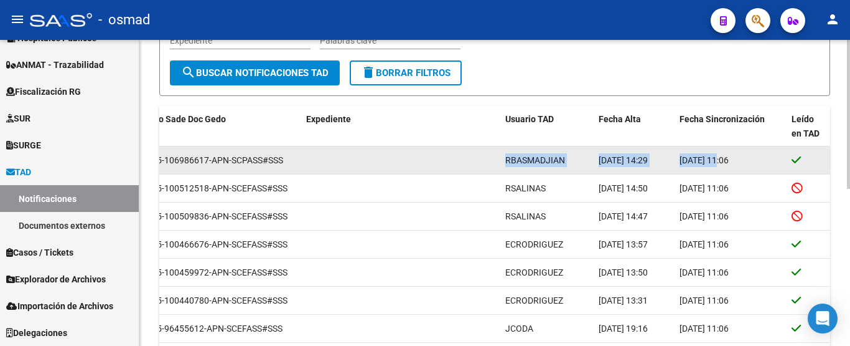
drag, startPoint x: 505, startPoint y: 159, endPoint x: 721, endPoint y: 153, distance: 216.1
click at [721, 153] on div "VER 1 54916663 SCPASS#SSS NOTIFICACION CARTILLA [DATE]-[DATE] IF-2025-106986617…" at bounding box center [245, 160] width 1170 height 28
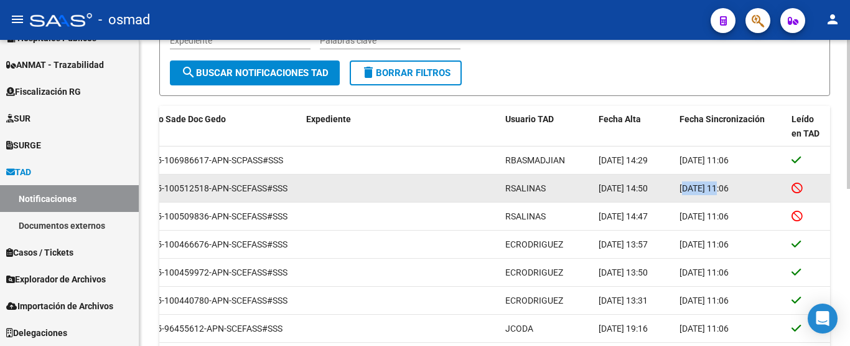
drag, startPoint x: 682, startPoint y: 186, endPoint x: 723, endPoint y: 186, distance: 41.1
click at [723, 186] on span "[DATE] 11:06" at bounding box center [704, 188] width 49 height 10
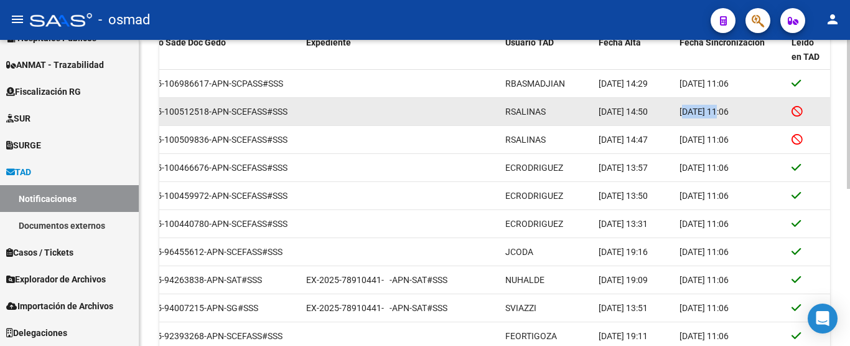
scroll to position [218, 0]
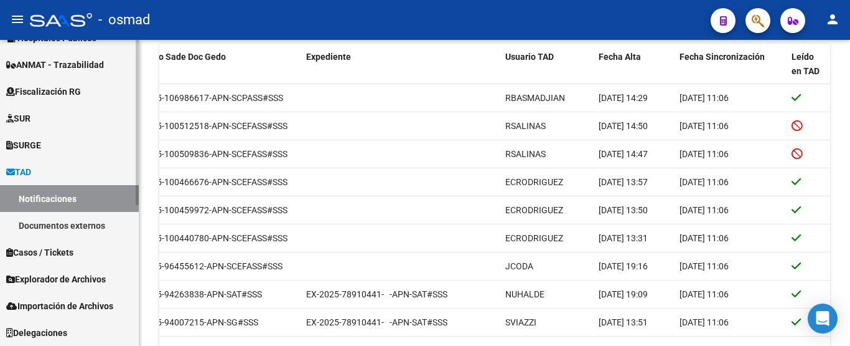
drag, startPoint x: 358, startPoint y: 94, endPoint x: 50, endPoint y: 72, distance: 308.9
click at [50, 72] on mat-sidenav-container "Firma Express Inicio Calendario SSS Instructivos Contacto OS Reportes Tablero d…" at bounding box center [425, 193] width 850 height 306
